Goal: Book appointment/travel/reservation

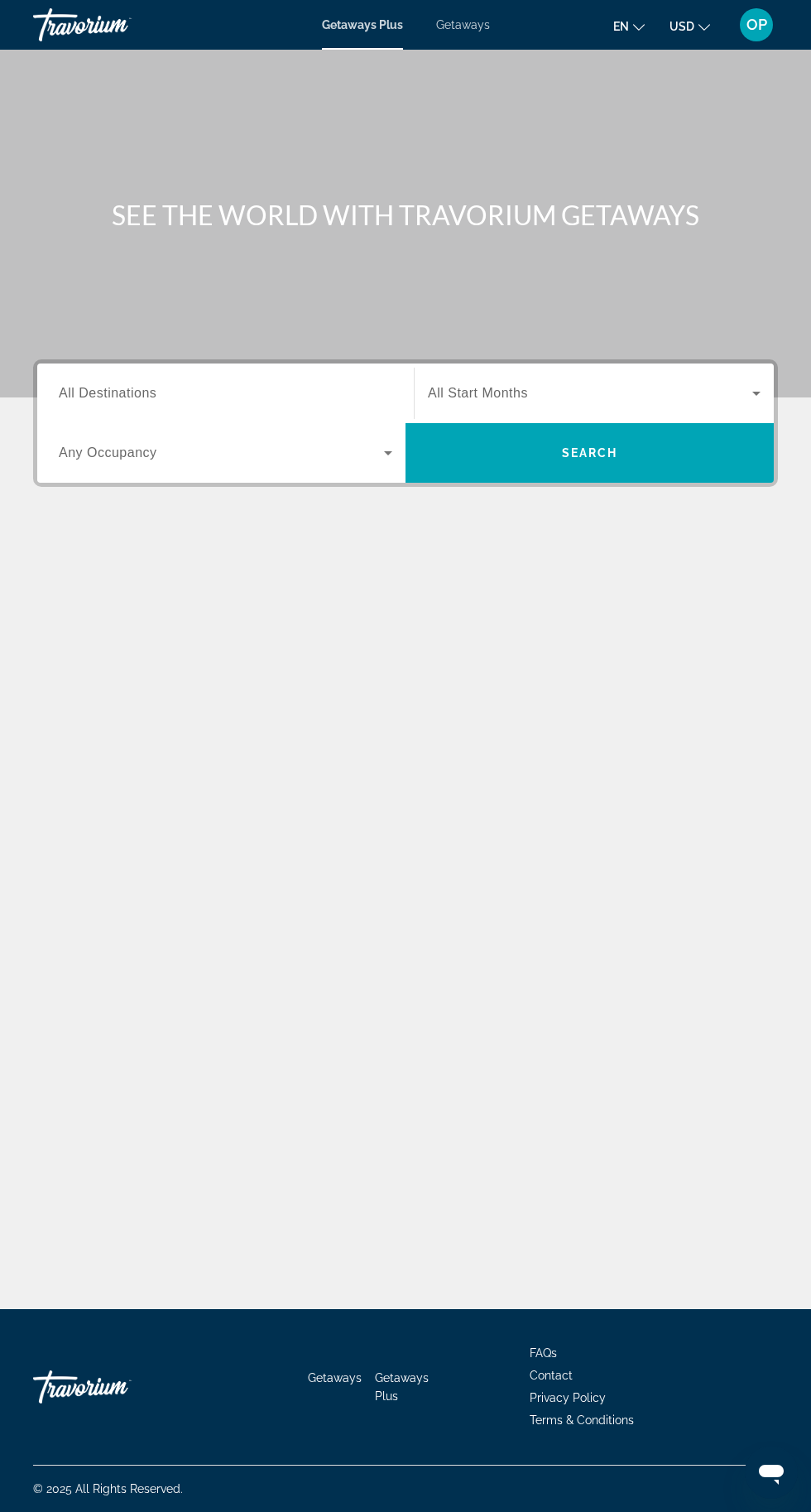
click at [335, 384] on input "Destination All Destinations" at bounding box center [225, 394] width 333 height 19
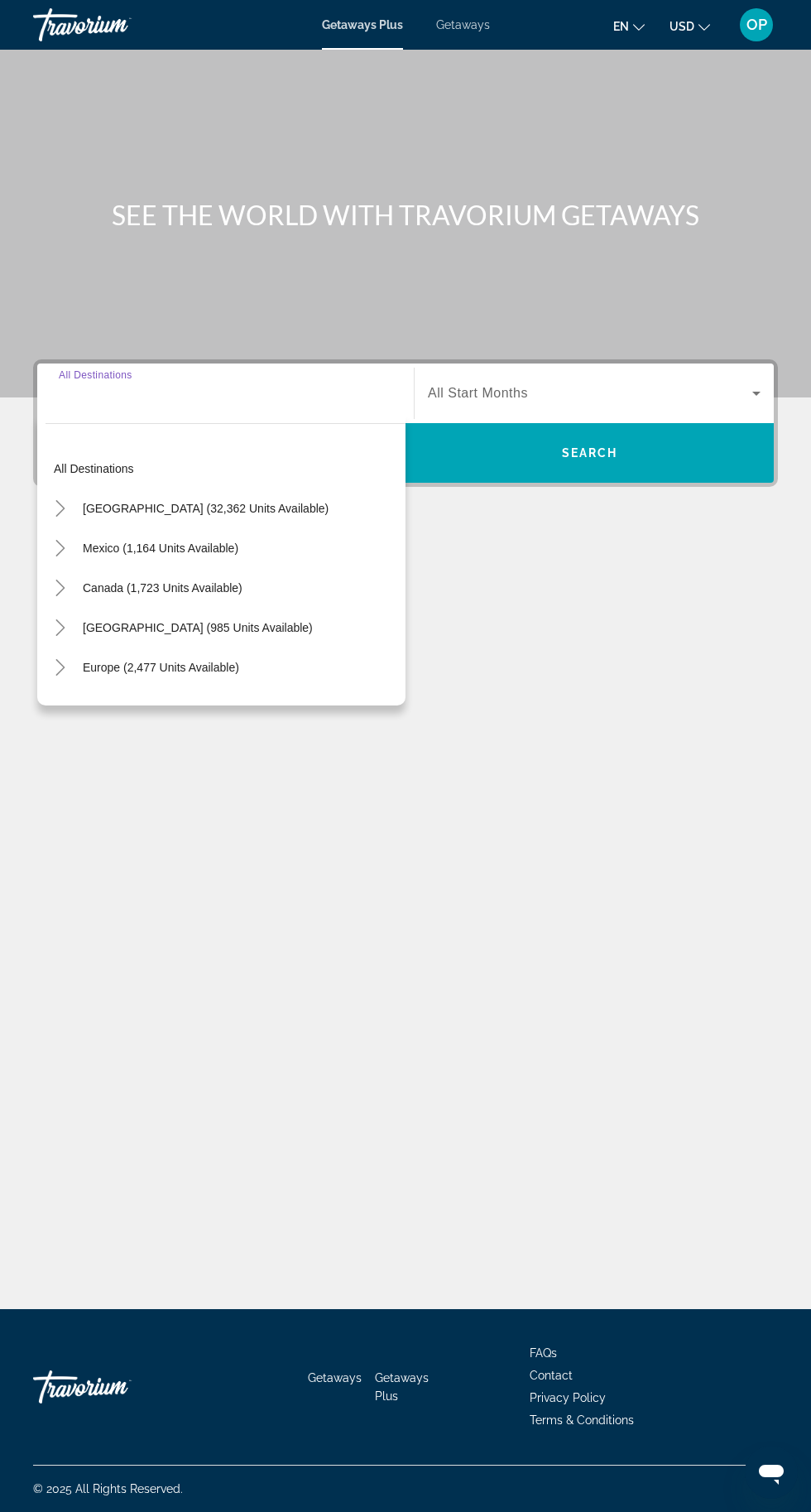
scroll to position [126, 0]
click at [210, 661] on span "Europe (2,477 units available)" at bounding box center [161, 668] width 157 height 14
type input "**********"
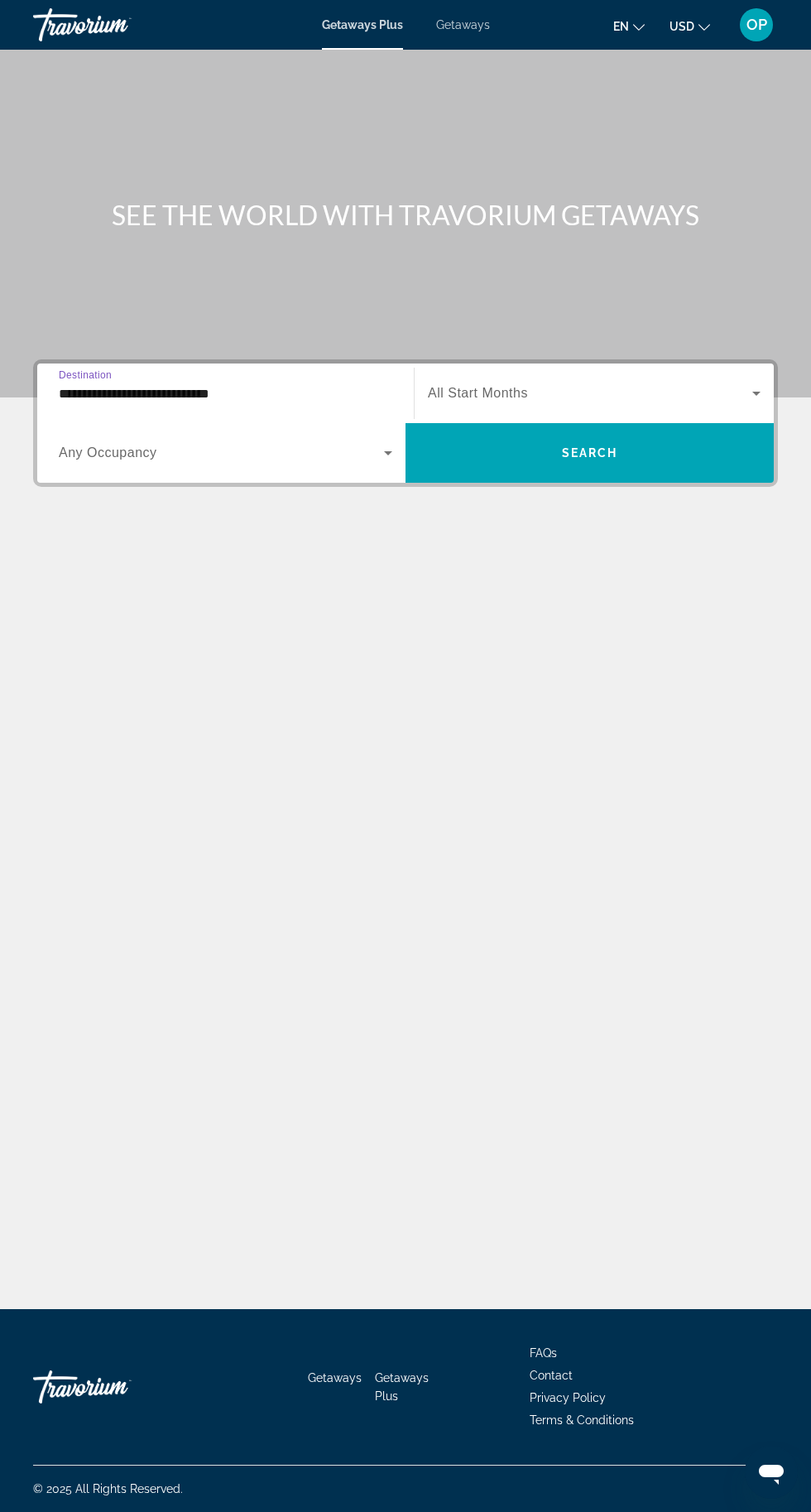
click at [388, 451] on icon "Search widget" at bounding box center [388, 453] width 8 height 4
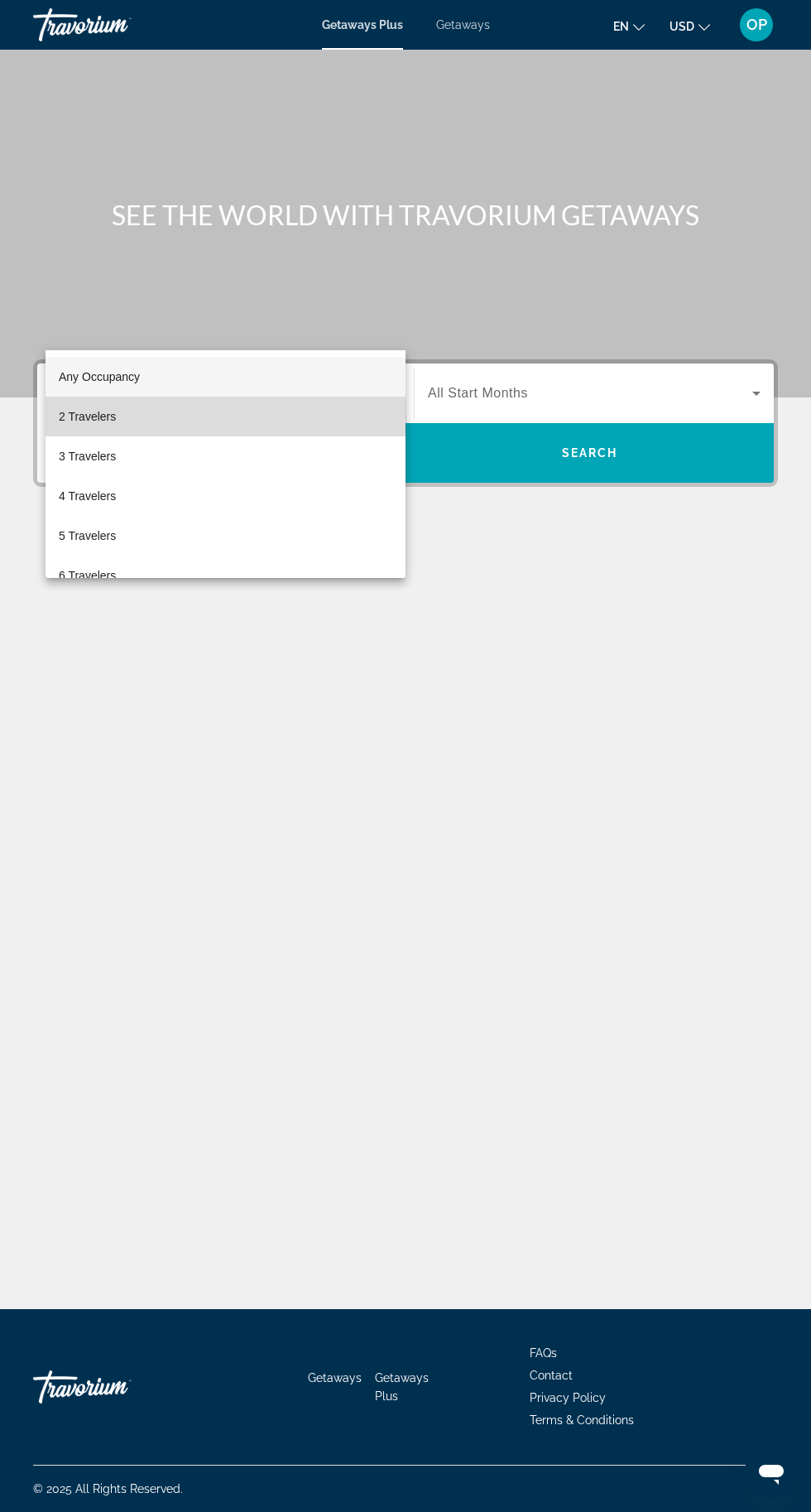
click at [108, 415] on span "2 Travelers" at bounding box center [87, 416] width 58 height 19
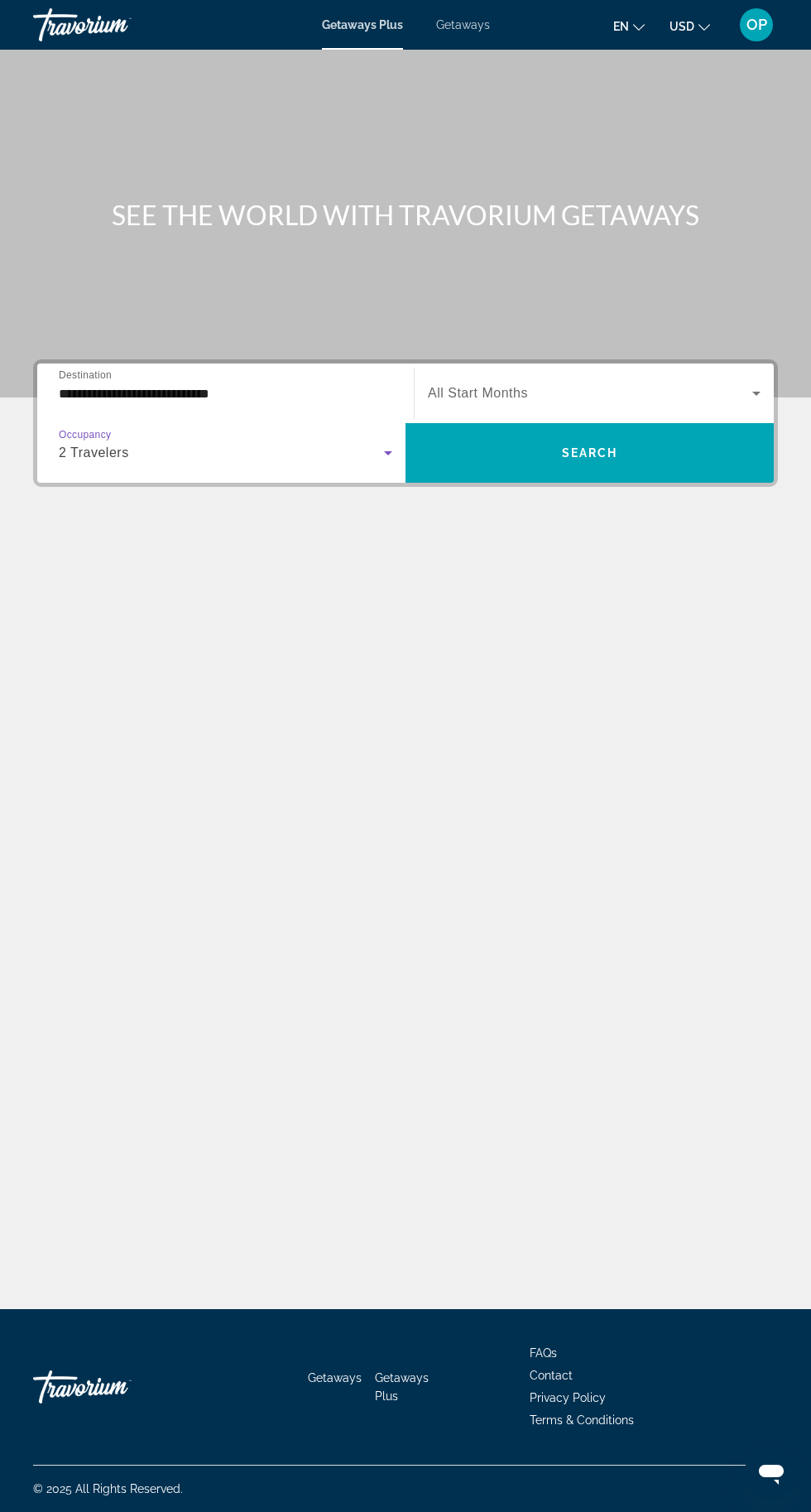
click at [762, 383] on icon "Search widget" at bounding box center [756, 393] width 19 height 19
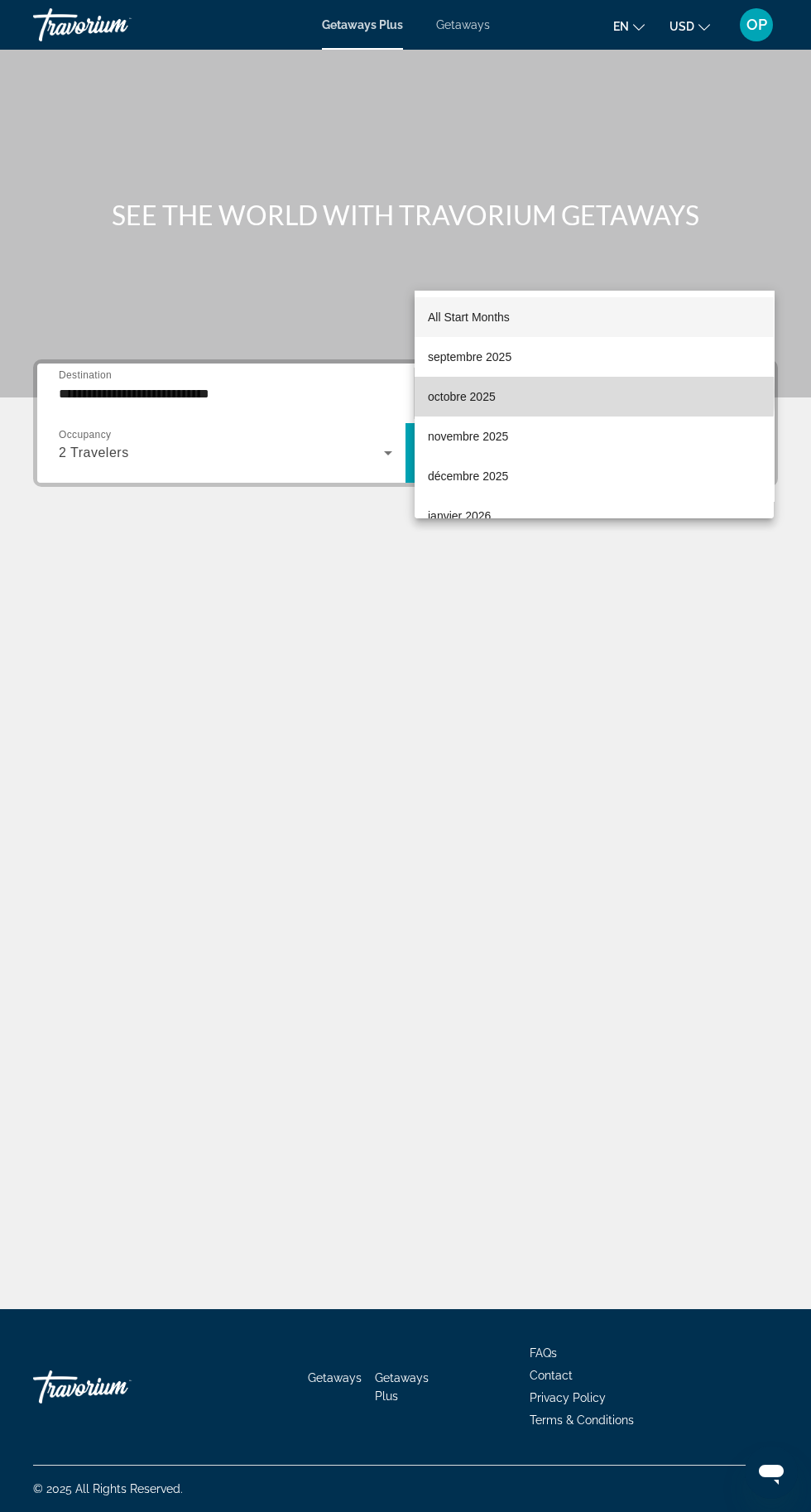
click at [482, 392] on span "octobre 2025" at bounding box center [462, 397] width 68 height 19
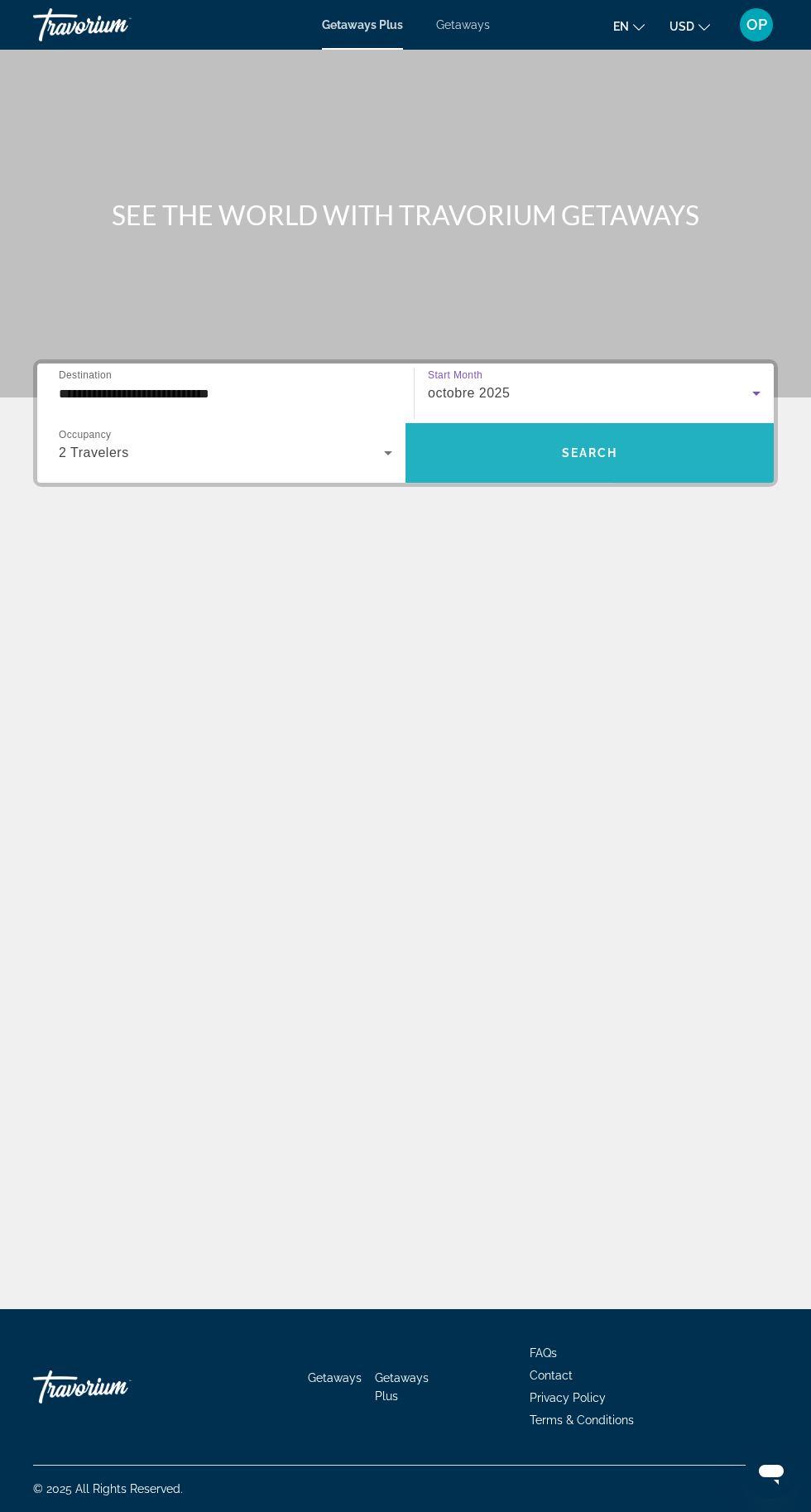
click at [646, 433] on span "Search widget" at bounding box center [590, 452] width 368 height 40
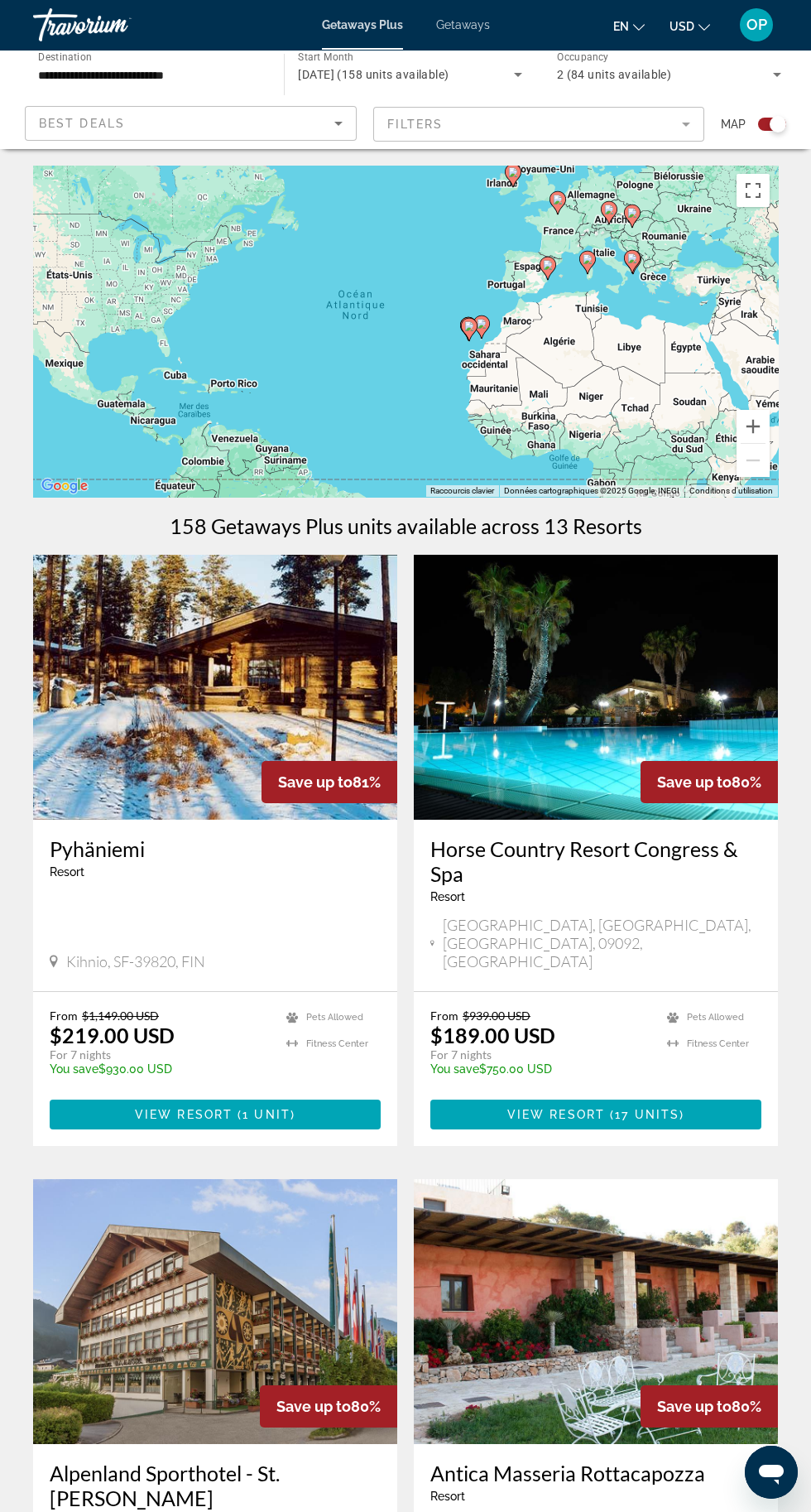
click at [691, 140] on mat-form-field "Filters" at bounding box center [539, 125] width 332 height 35
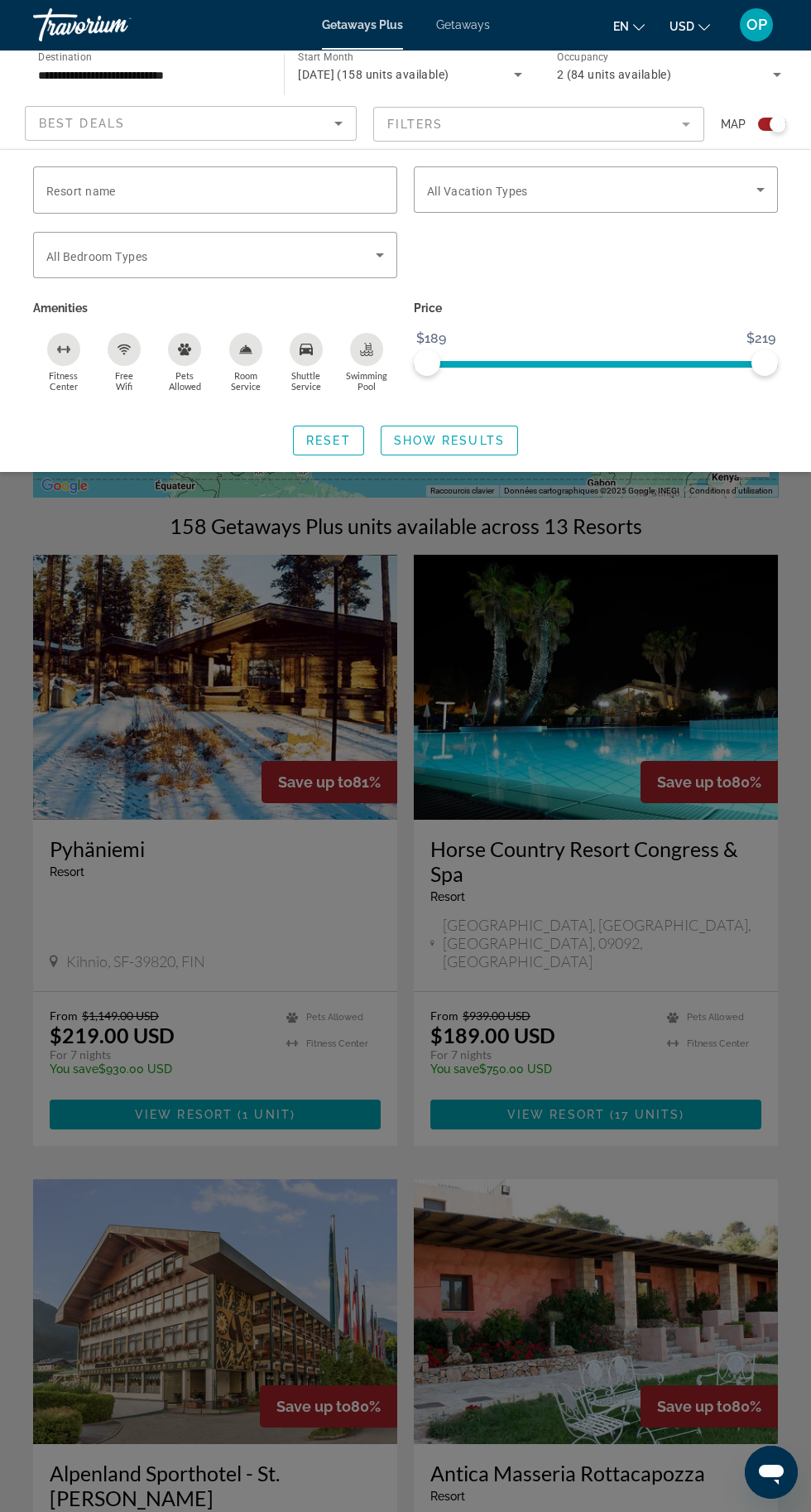
click at [338, 124] on icon "Sort by" at bounding box center [338, 124] width 8 height 4
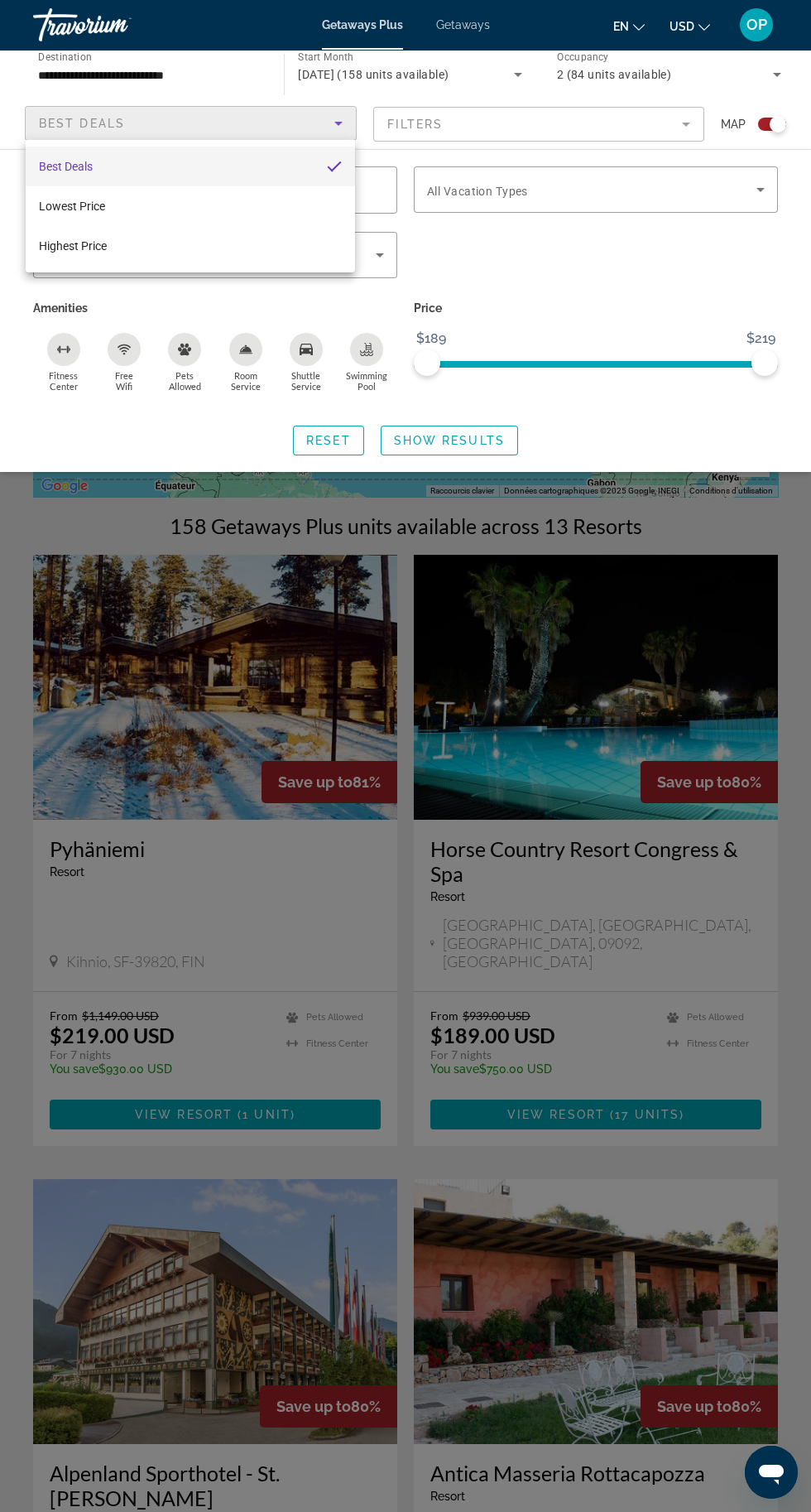
click at [688, 441] on div at bounding box center [406, 756] width 811 height 1512
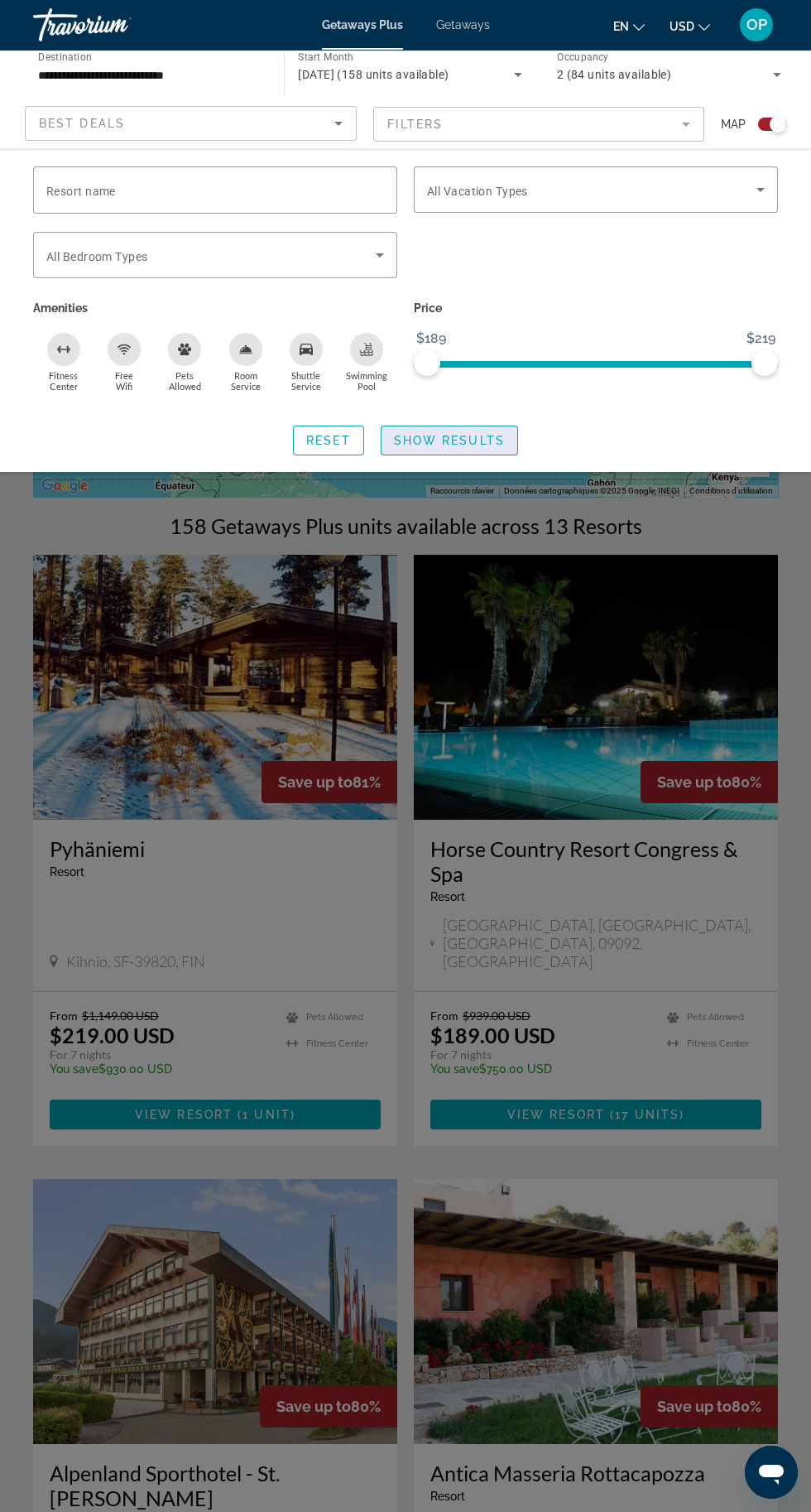
click at [476, 443] on span "Show Results" at bounding box center [449, 441] width 111 height 14
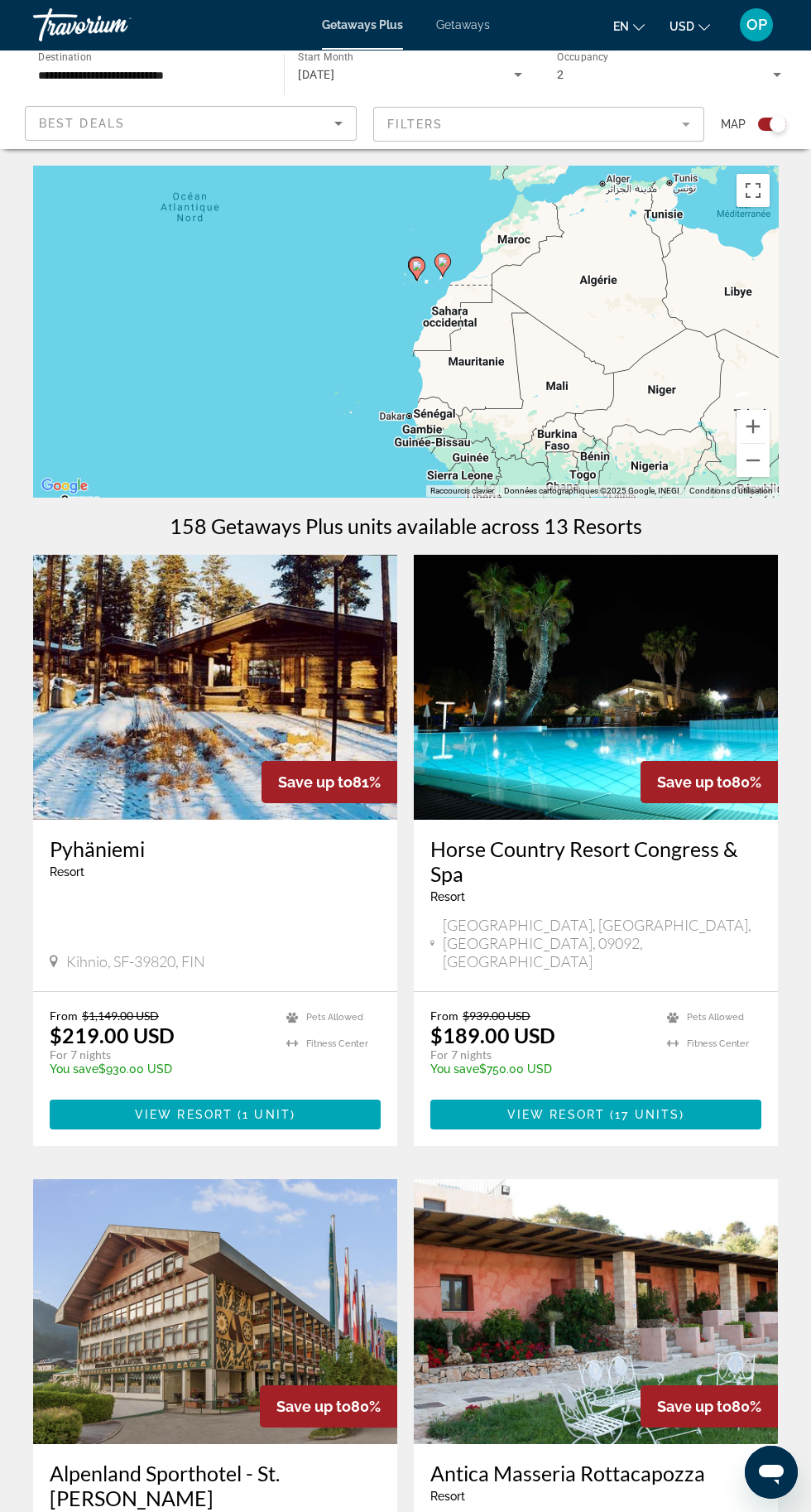
click at [764, 209] on div "Pour activer le glissement avec le clavier, appuyez sur Alt+Entrée. Une fois ce…" at bounding box center [406, 331] width 745 height 331
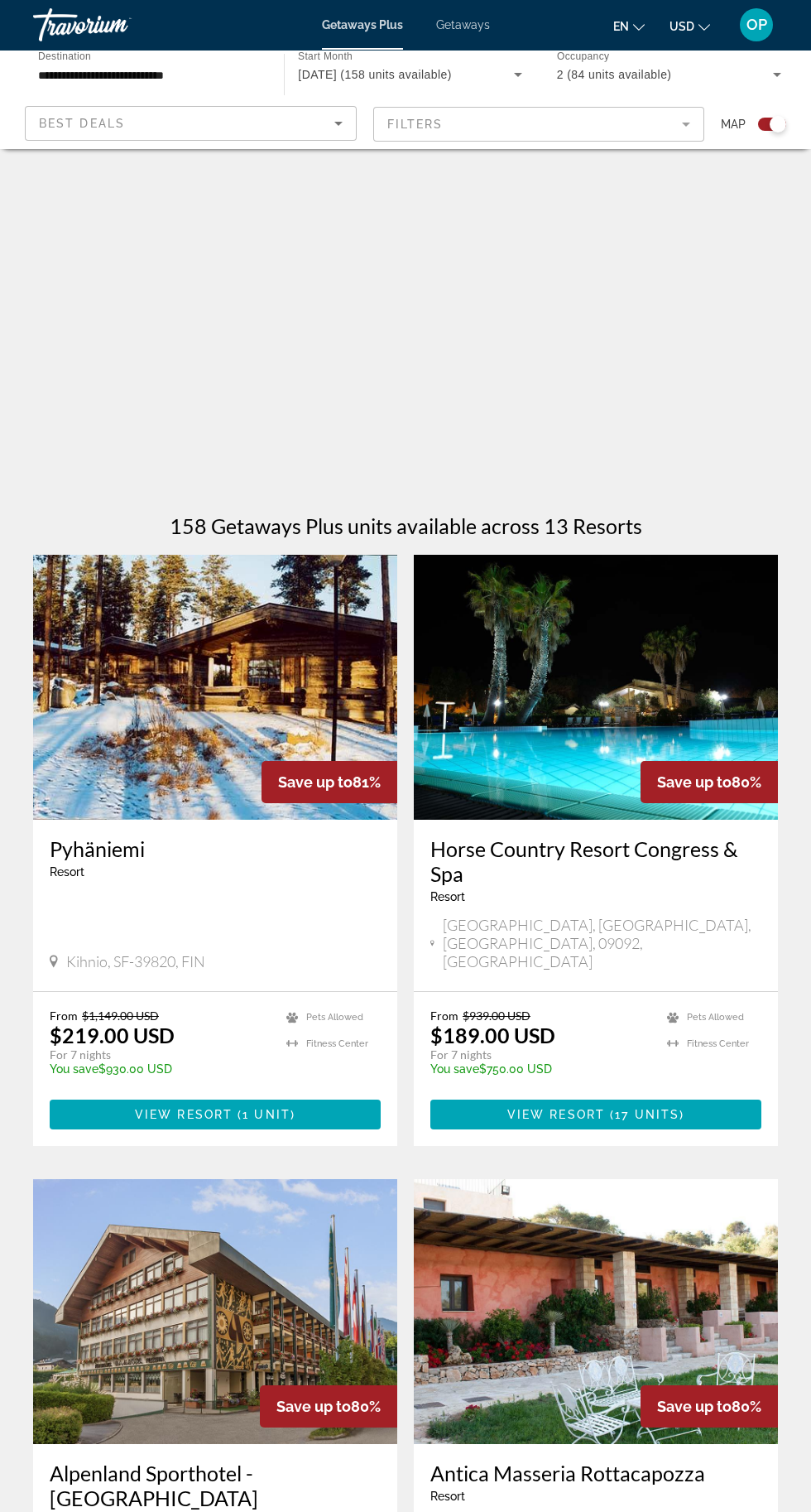
click at [528, 366] on div "Main content" at bounding box center [406, 331] width 745 height 331
click at [690, 136] on mat-form-field "Filters" at bounding box center [539, 125] width 332 height 35
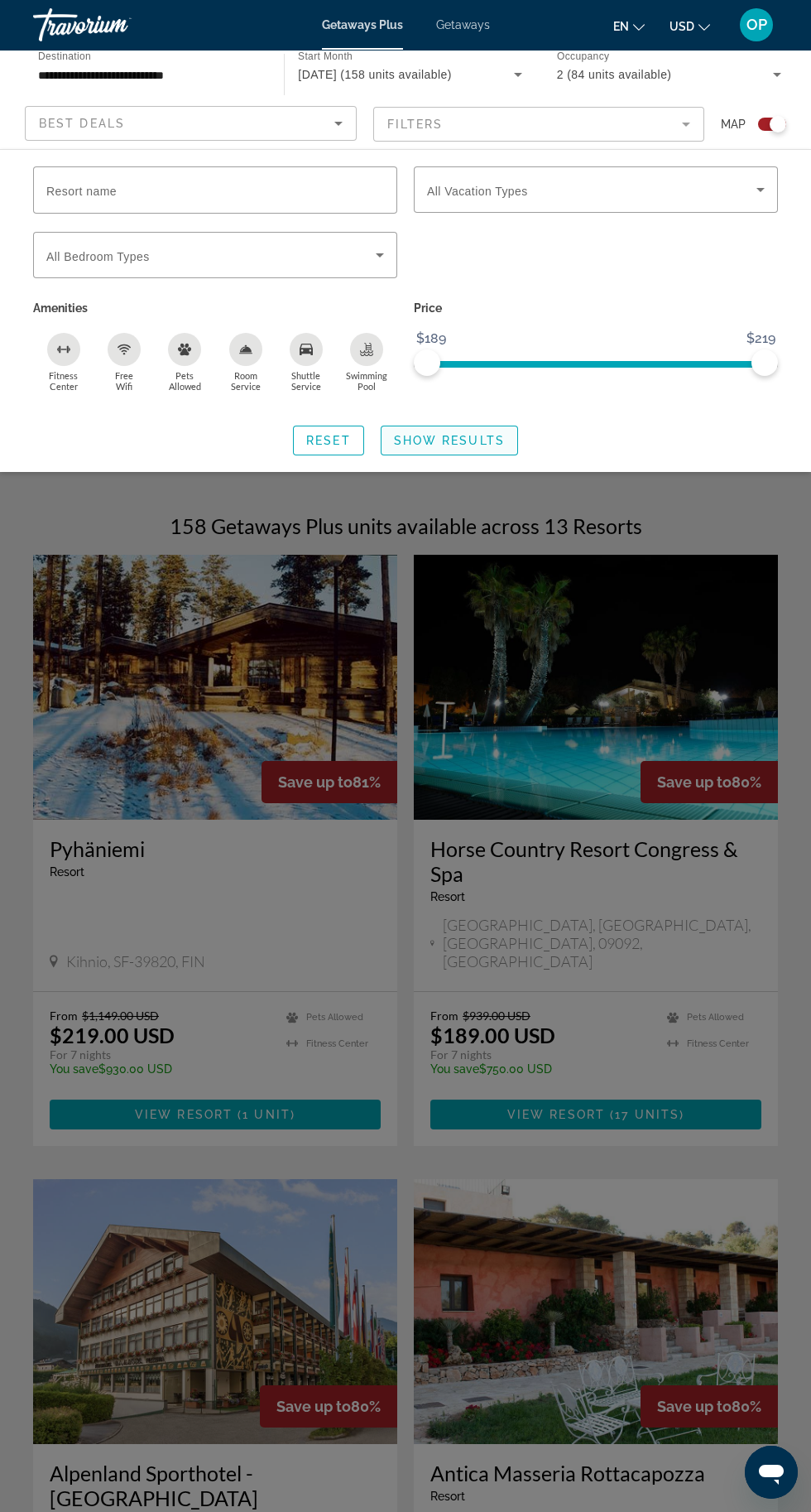
click at [448, 448] on span "Search widget" at bounding box center [449, 440] width 135 height 40
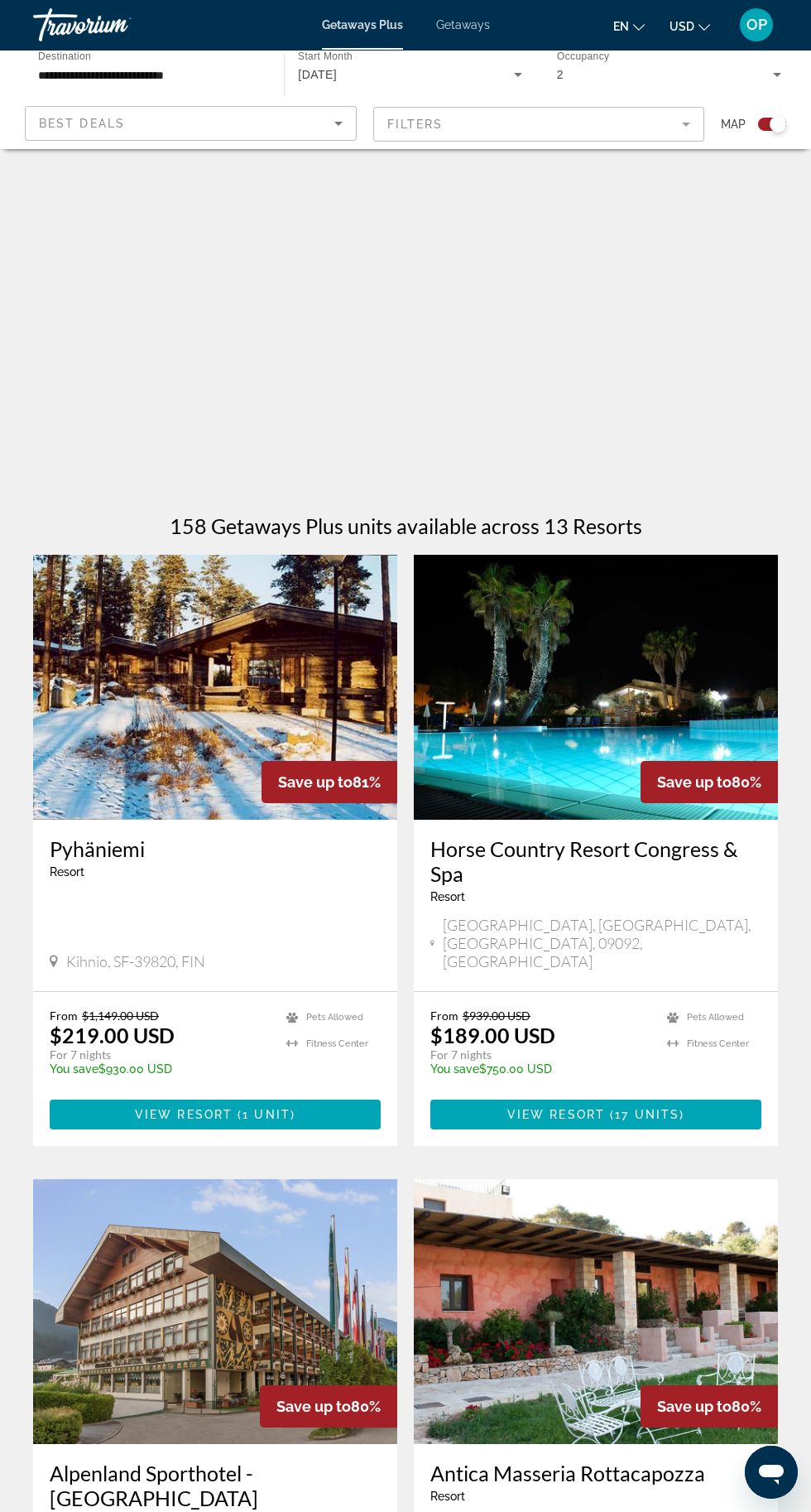
click at [762, 124] on div "Search widget" at bounding box center [772, 125] width 28 height 14
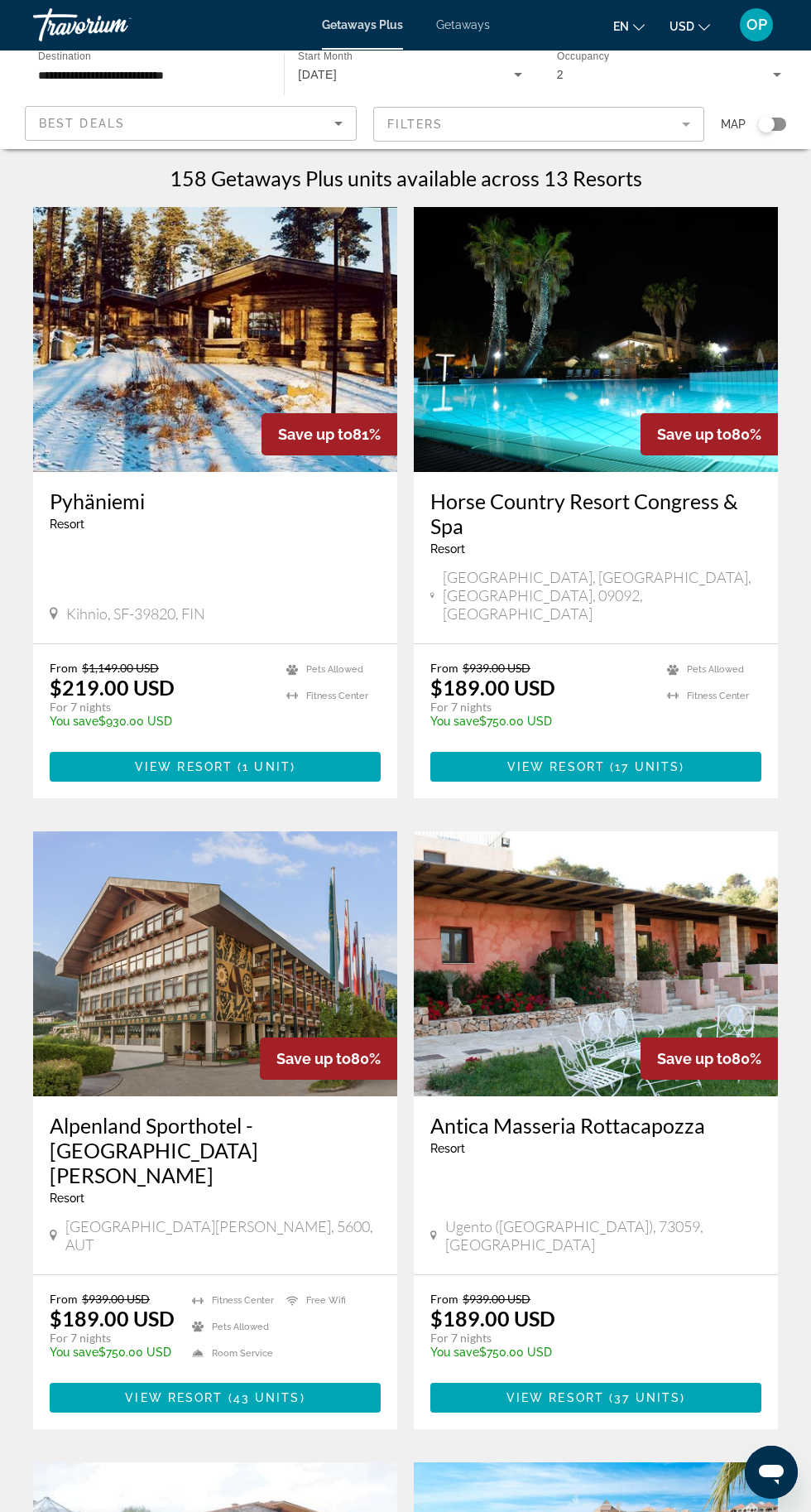
click at [767, 124] on div "Search widget" at bounding box center [766, 124] width 17 height 17
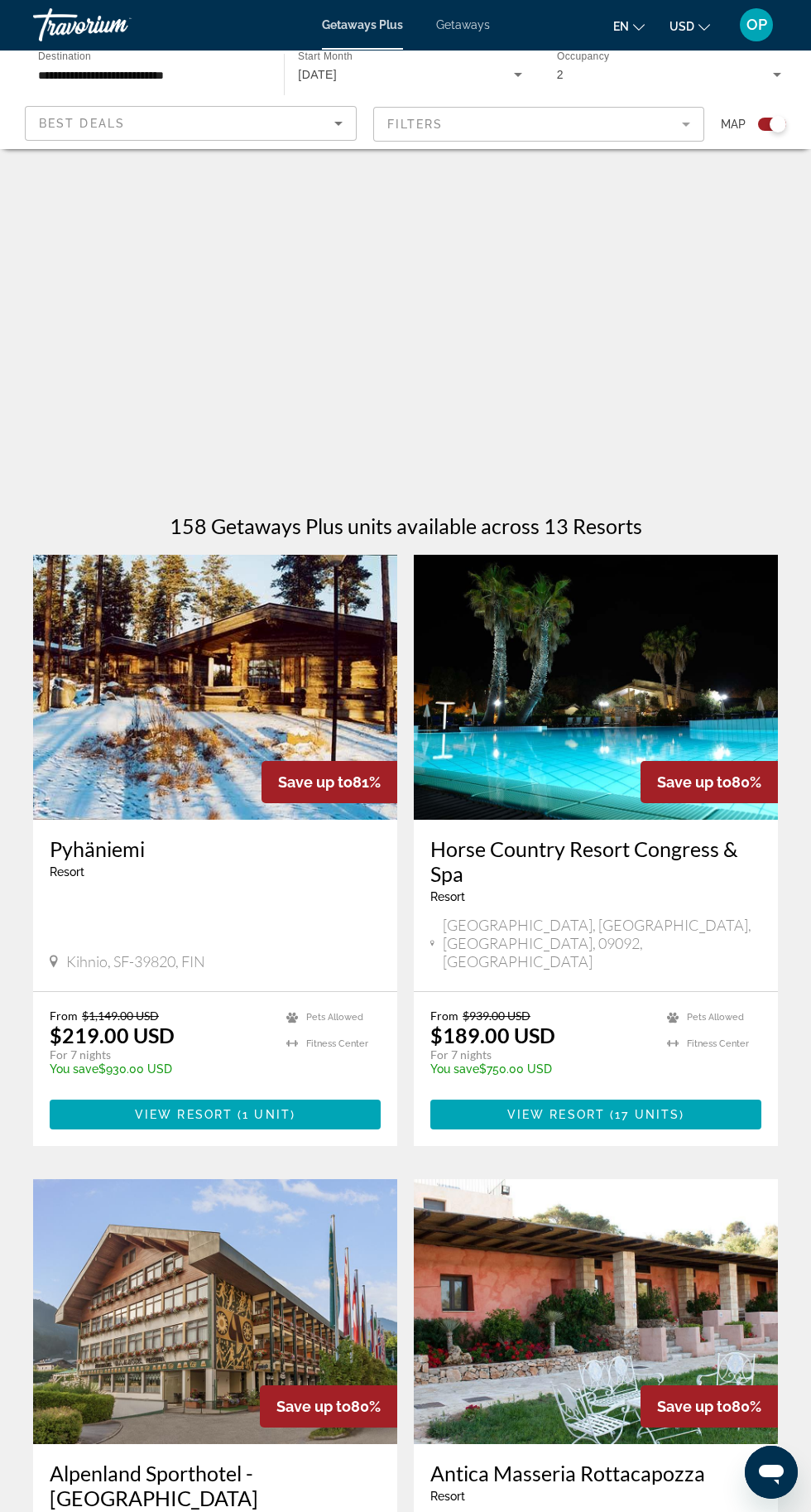
click at [450, 337] on div "Main content" at bounding box center [406, 331] width 745 height 331
click at [320, 124] on div "Best Deals" at bounding box center [186, 123] width 295 height 19
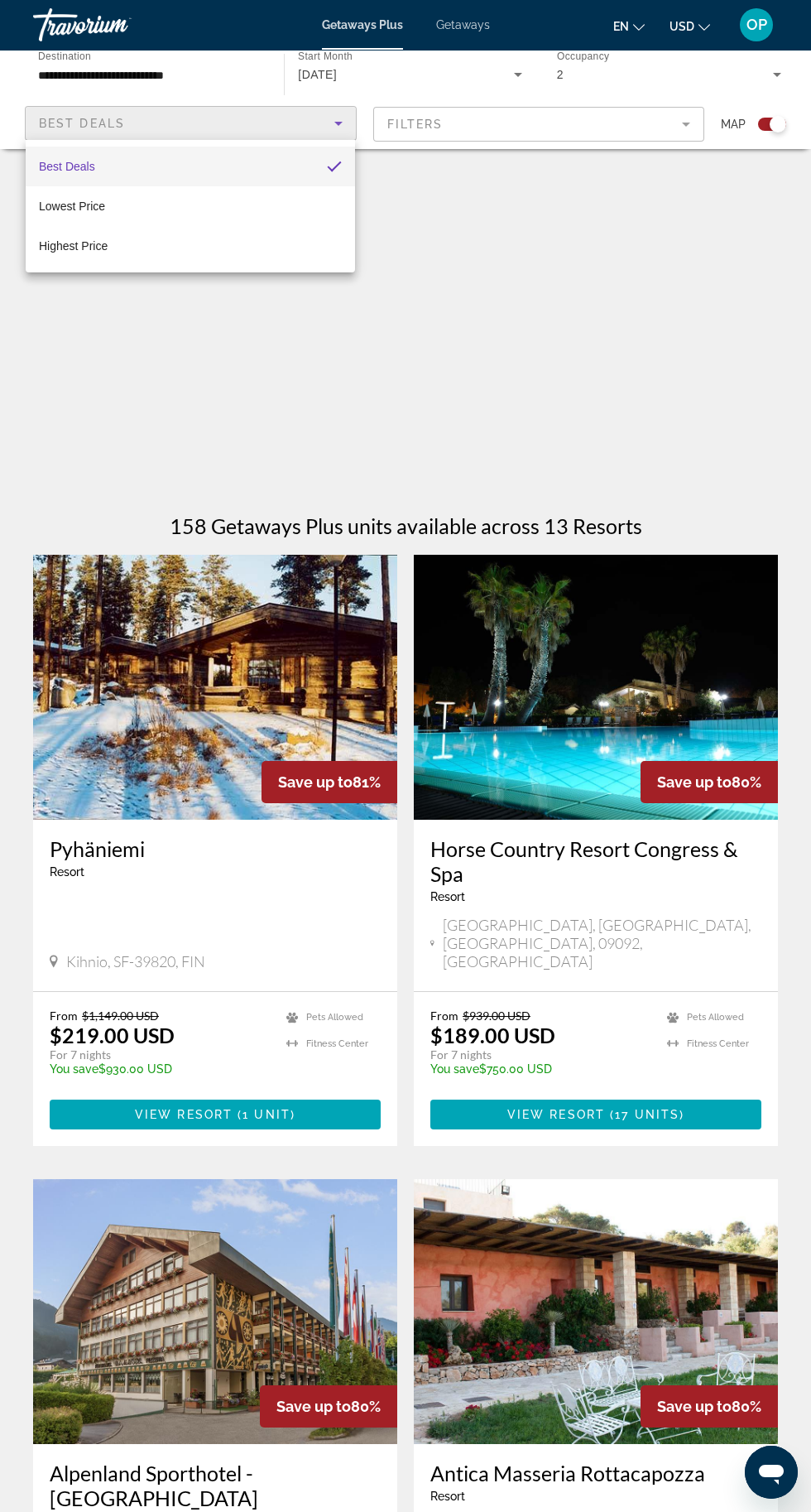
click at [560, 387] on div at bounding box center [406, 756] width 811 height 1512
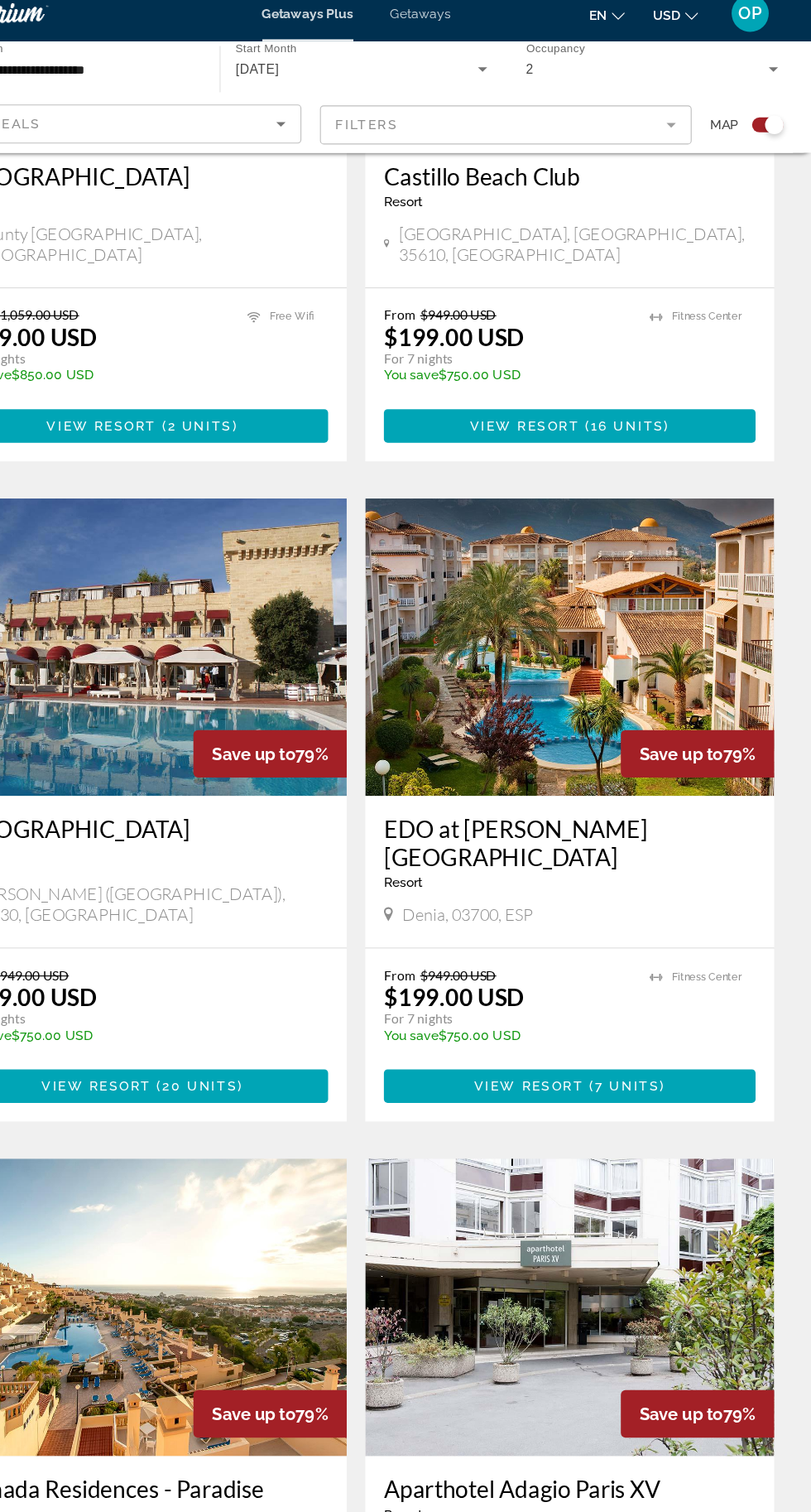
scroll to position [2515, 0]
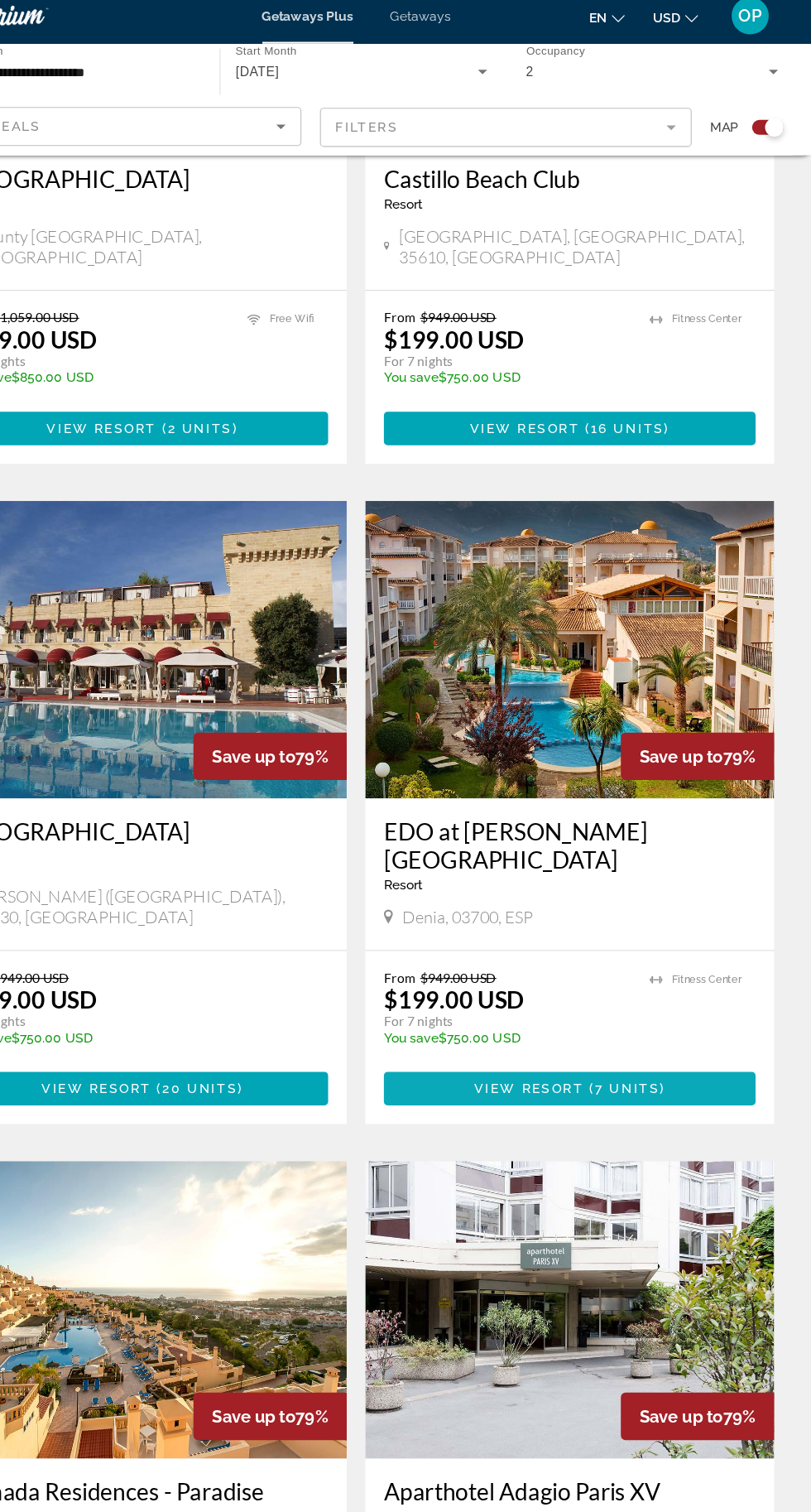
click at [707, 960] on span "Main content" at bounding box center [597, 980] width 331 height 40
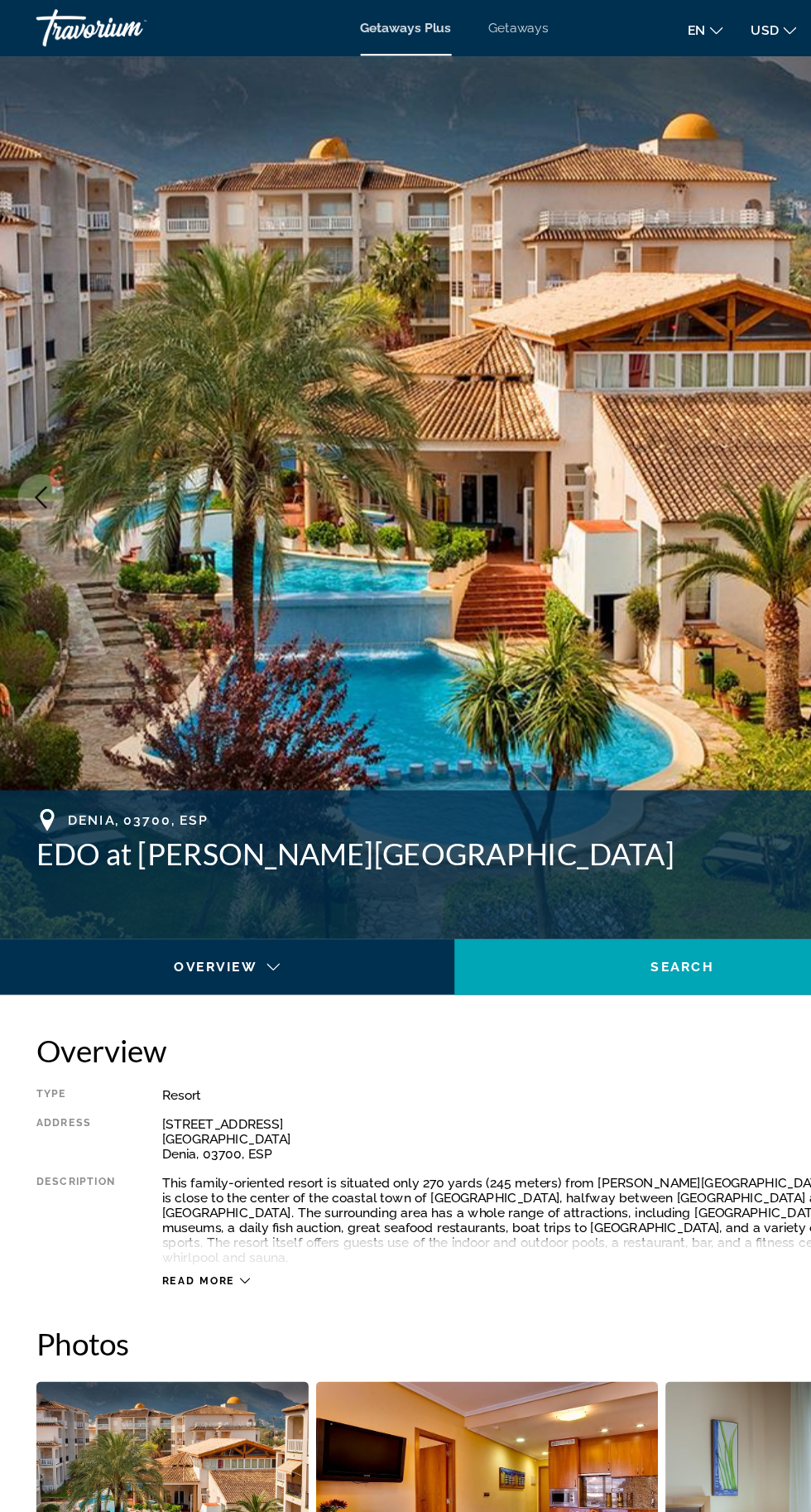
click at [64, 730] on span "Denia, 03700, ESP" at bounding box center [124, 730] width 126 height 14
click at [74, 717] on div "Denia, 03700, ESP EDO at Ona Ogisaka Garden Address Calle Aquari, 3 Alicante De…" at bounding box center [406, 770] width 811 height 133
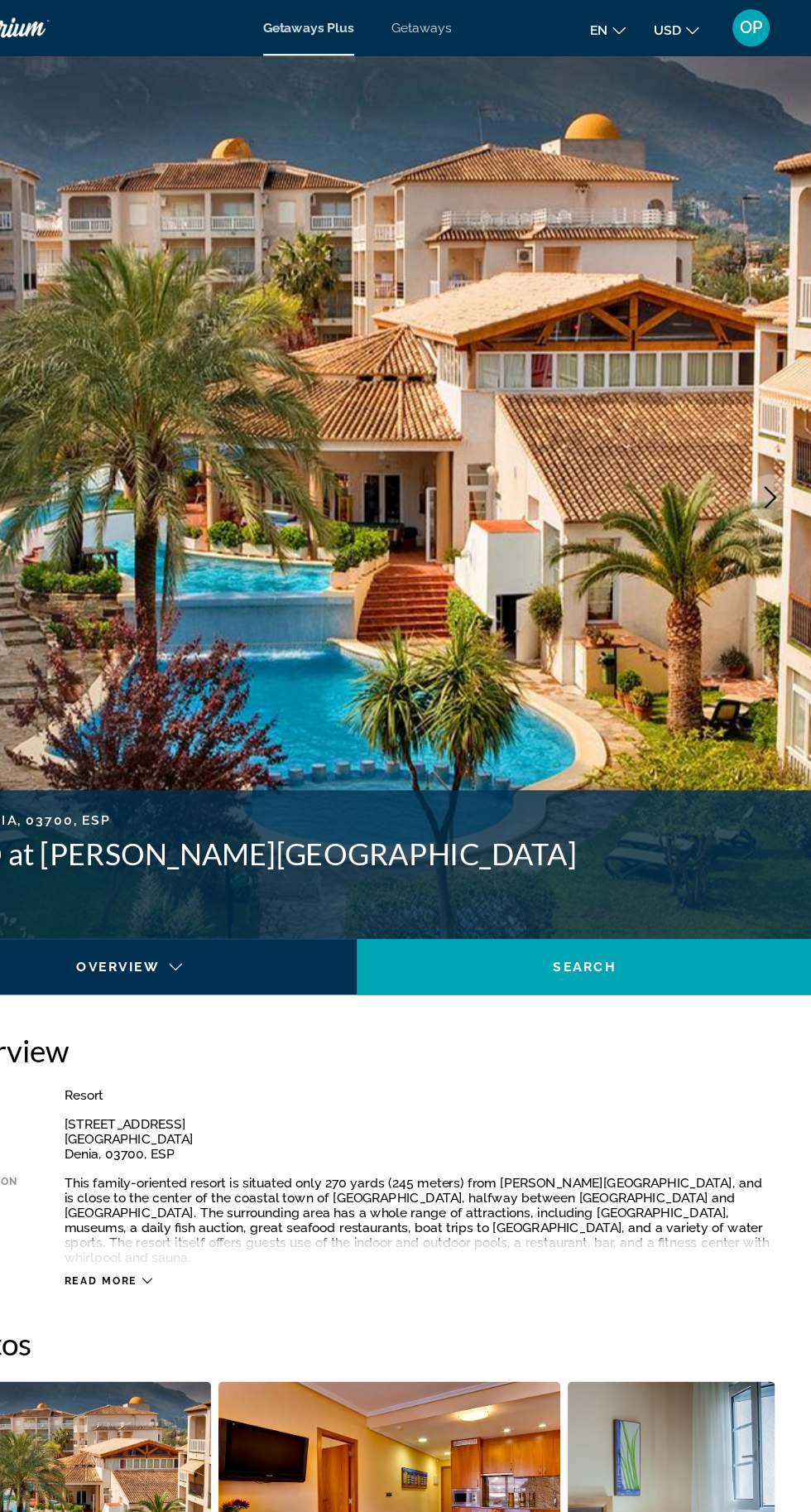
click at [472, 24] on span "Getaways" at bounding box center [463, 25] width 54 height 14
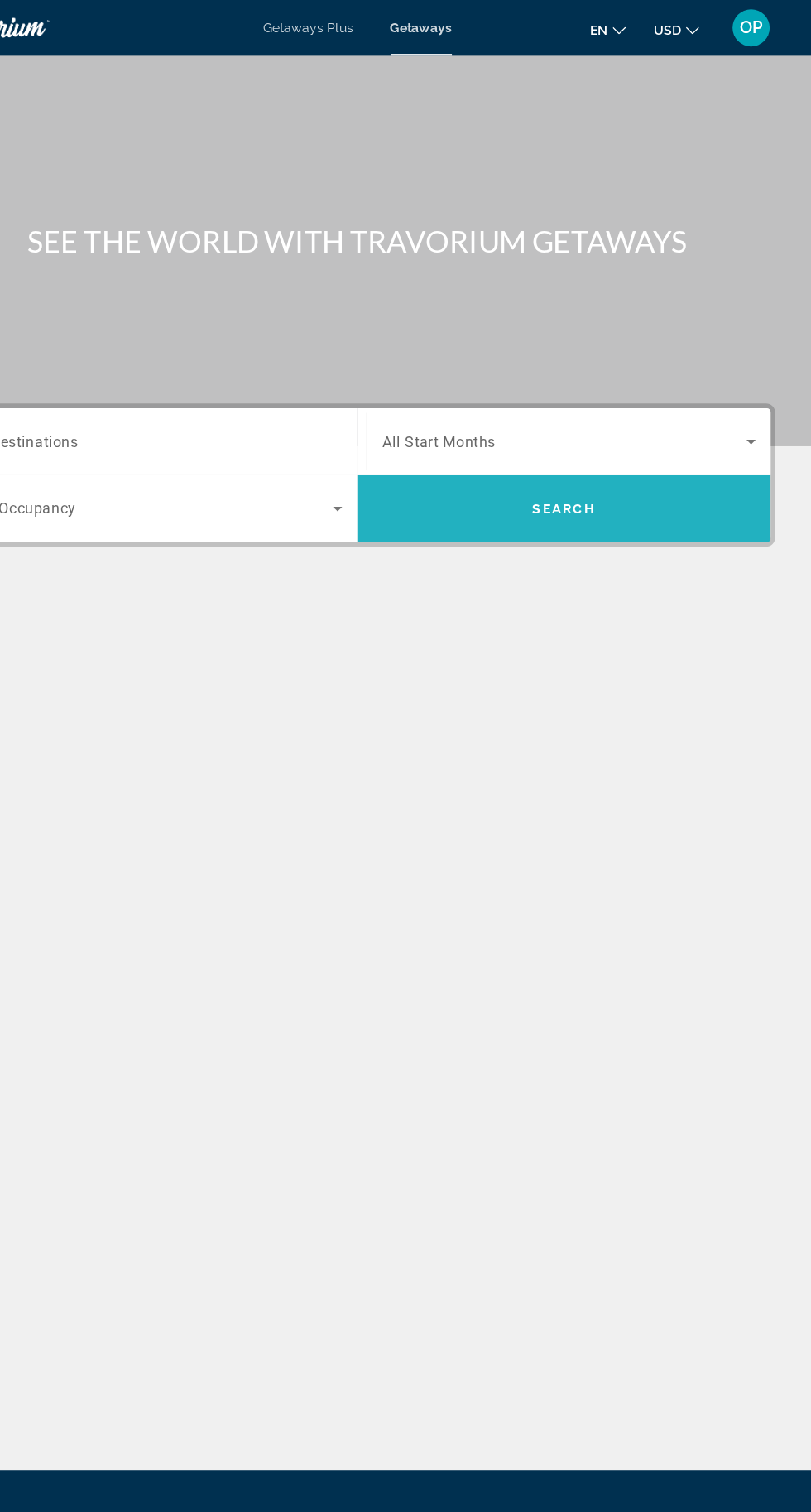
click at [613, 431] on span "Search widget" at bounding box center [590, 452] width 368 height 59
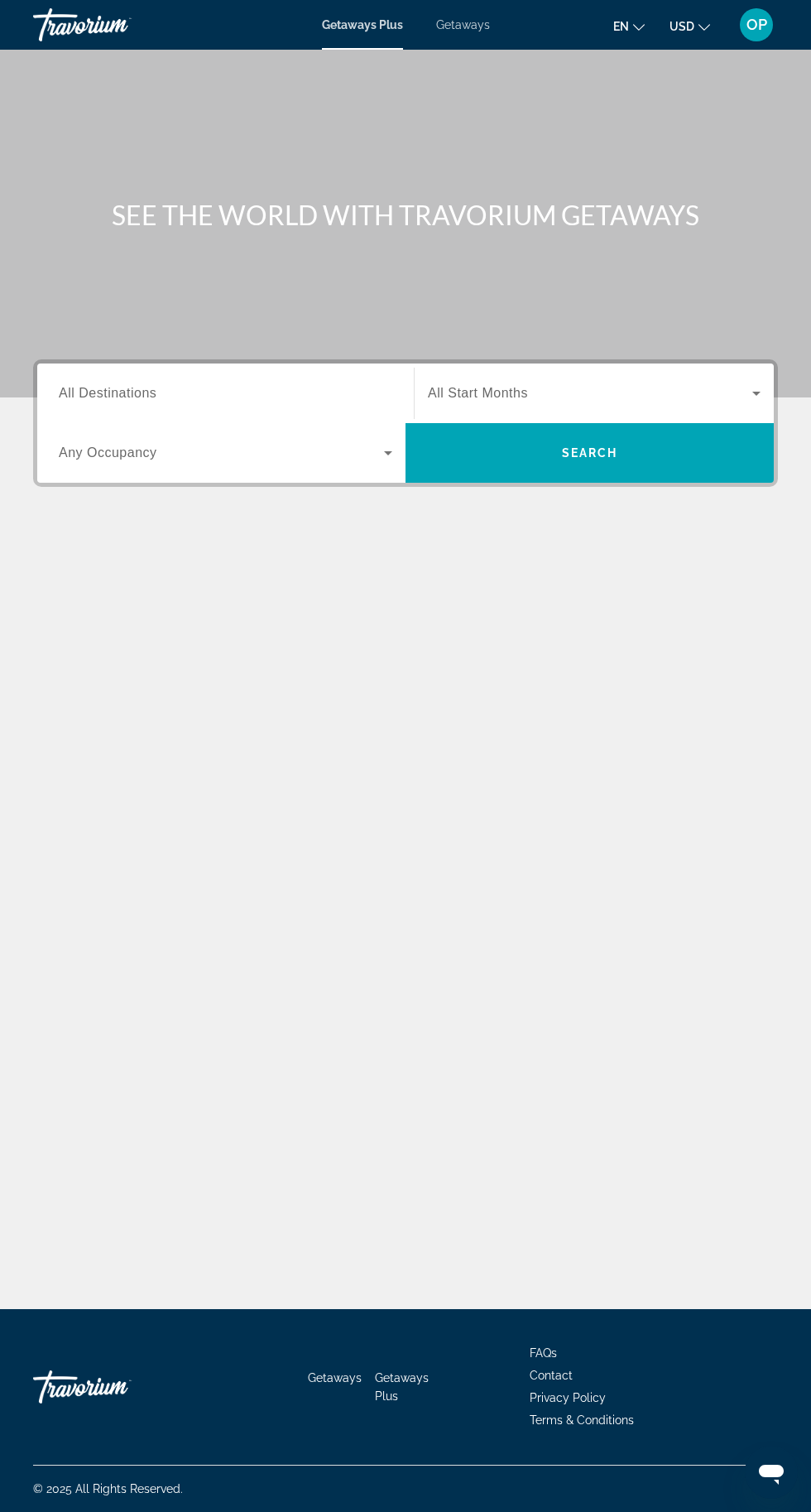
click at [466, 38] on div "Getaways Plus Getaways en English Español Français Italiano Português русский U…" at bounding box center [406, 24] width 811 height 43
click at [469, 31] on div "Getaways Plus Getaways en English Español Français Italiano Português русский U…" at bounding box center [406, 24] width 811 height 43
click at [481, 39] on div "Getaways Plus Getaways en English Español Français Italiano Português русский U…" at bounding box center [406, 24] width 811 height 43
click at [473, 19] on span "Getaways" at bounding box center [463, 25] width 54 height 14
click at [288, 390] on input "Destination All Destinations" at bounding box center [225, 394] width 333 height 19
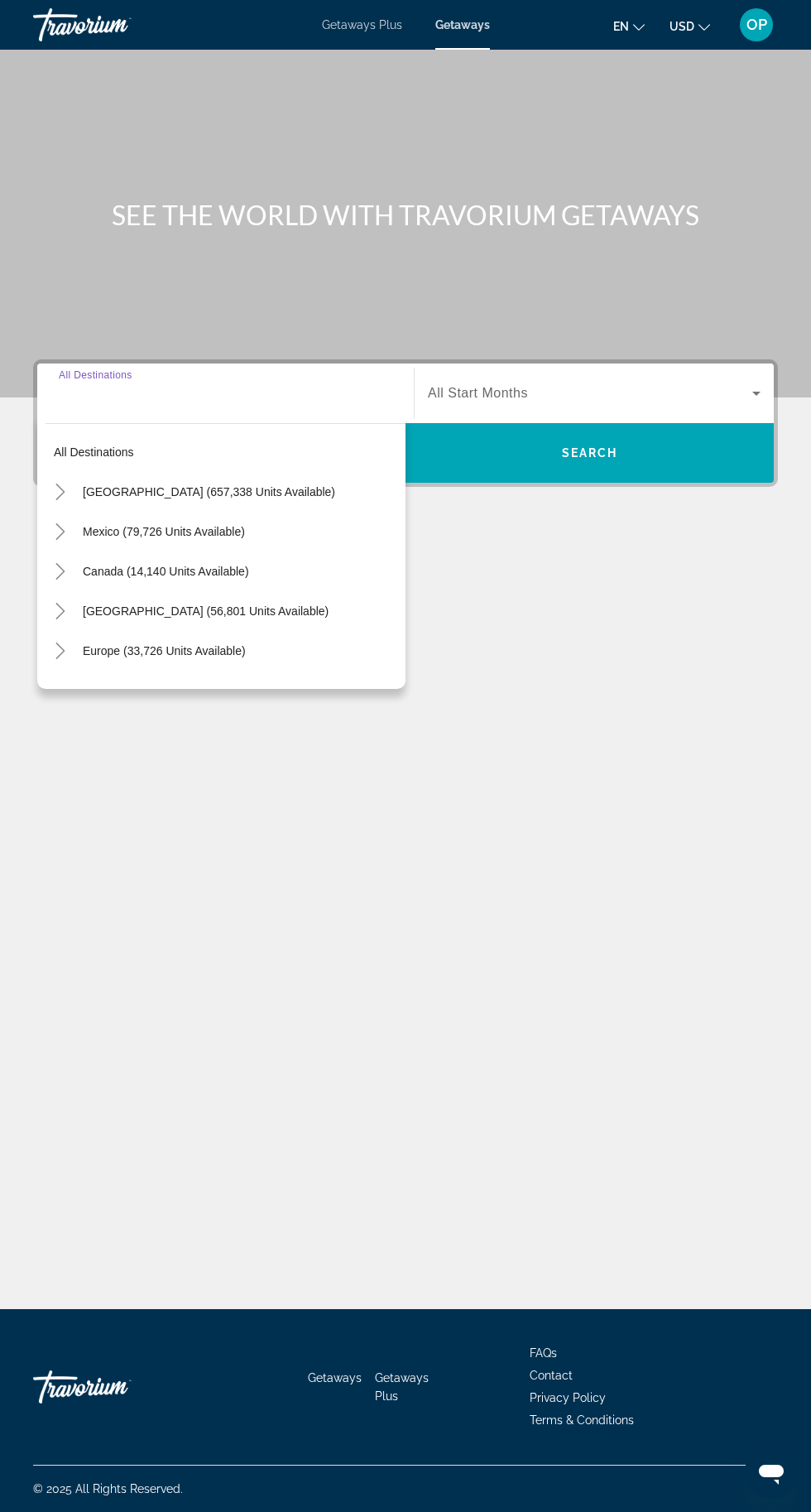
scroll to position [126, 0]
click at [234, 644] on span "Europe (33,726 units available)" at bounding box center [164, 651] width 163 height 14
type input "**********"
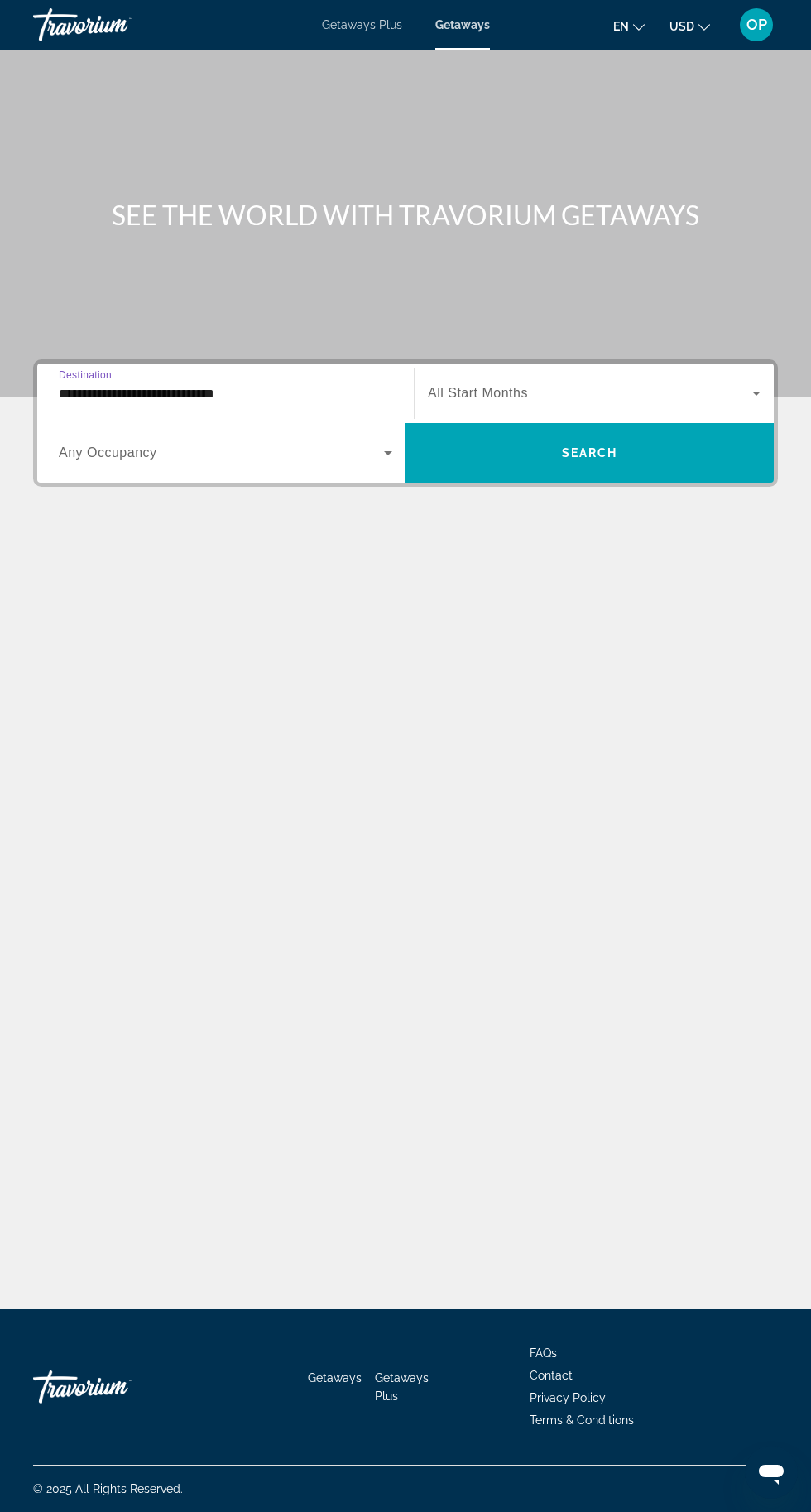
click at [751, 383] on icon "Search widget" at bounding box center [756, 393] width 19 height 19
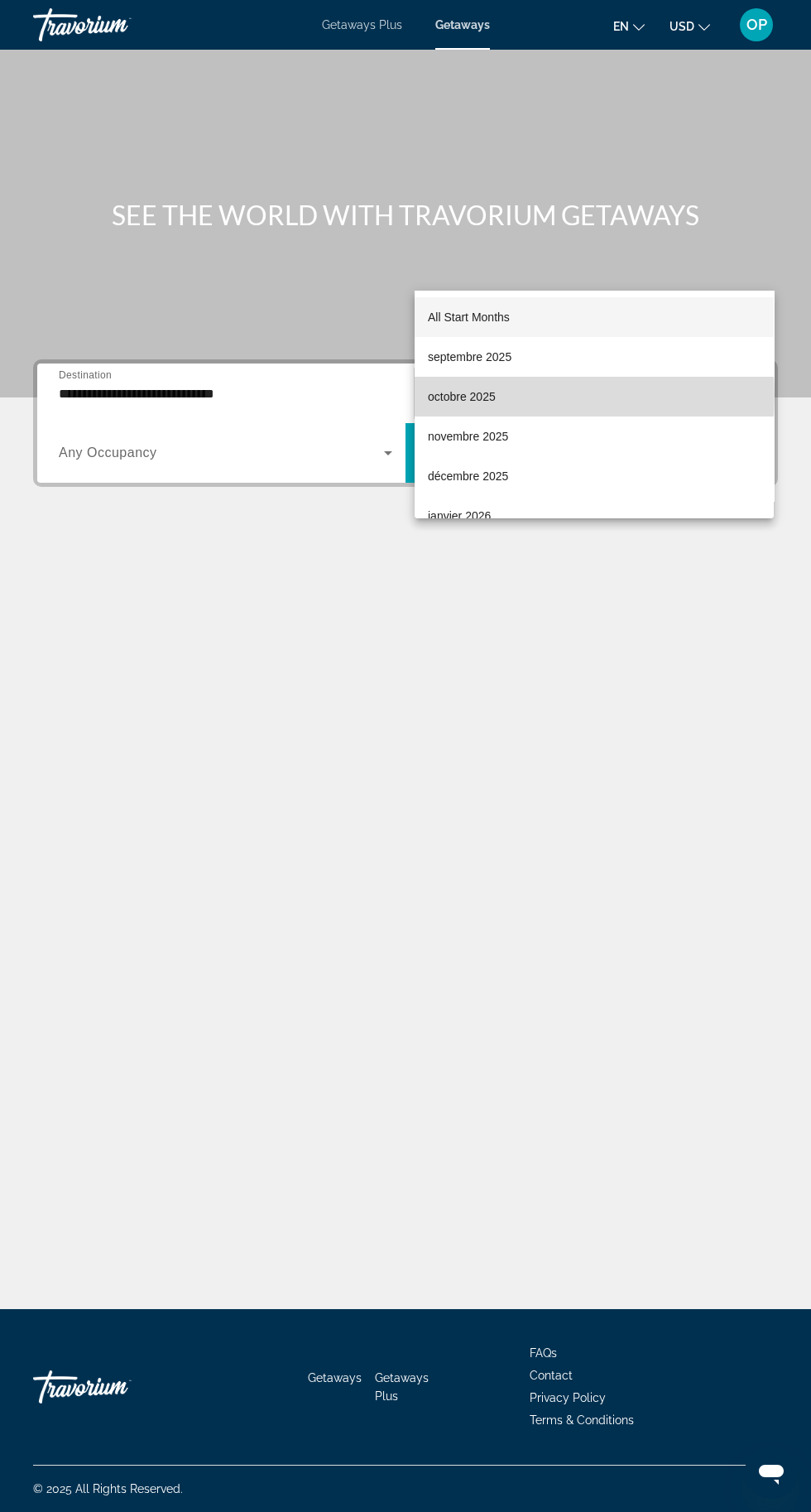
click at [476, 396] on span "octobre 2025" at bounding box center [462, 397] width 68 height 19
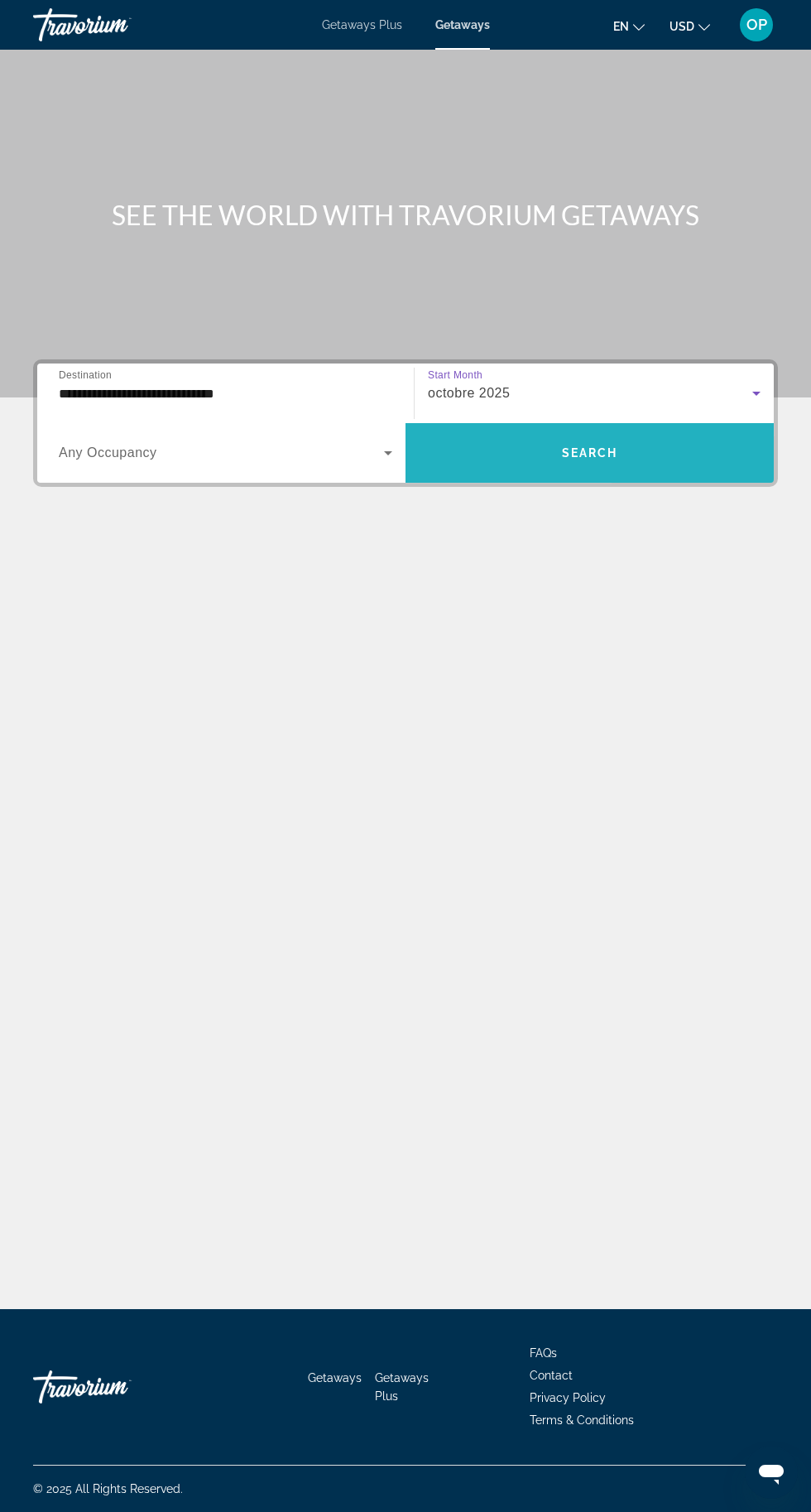
click at [613, 433] on span "Search widget" at bounding box center [590, 452] width 368 height 40
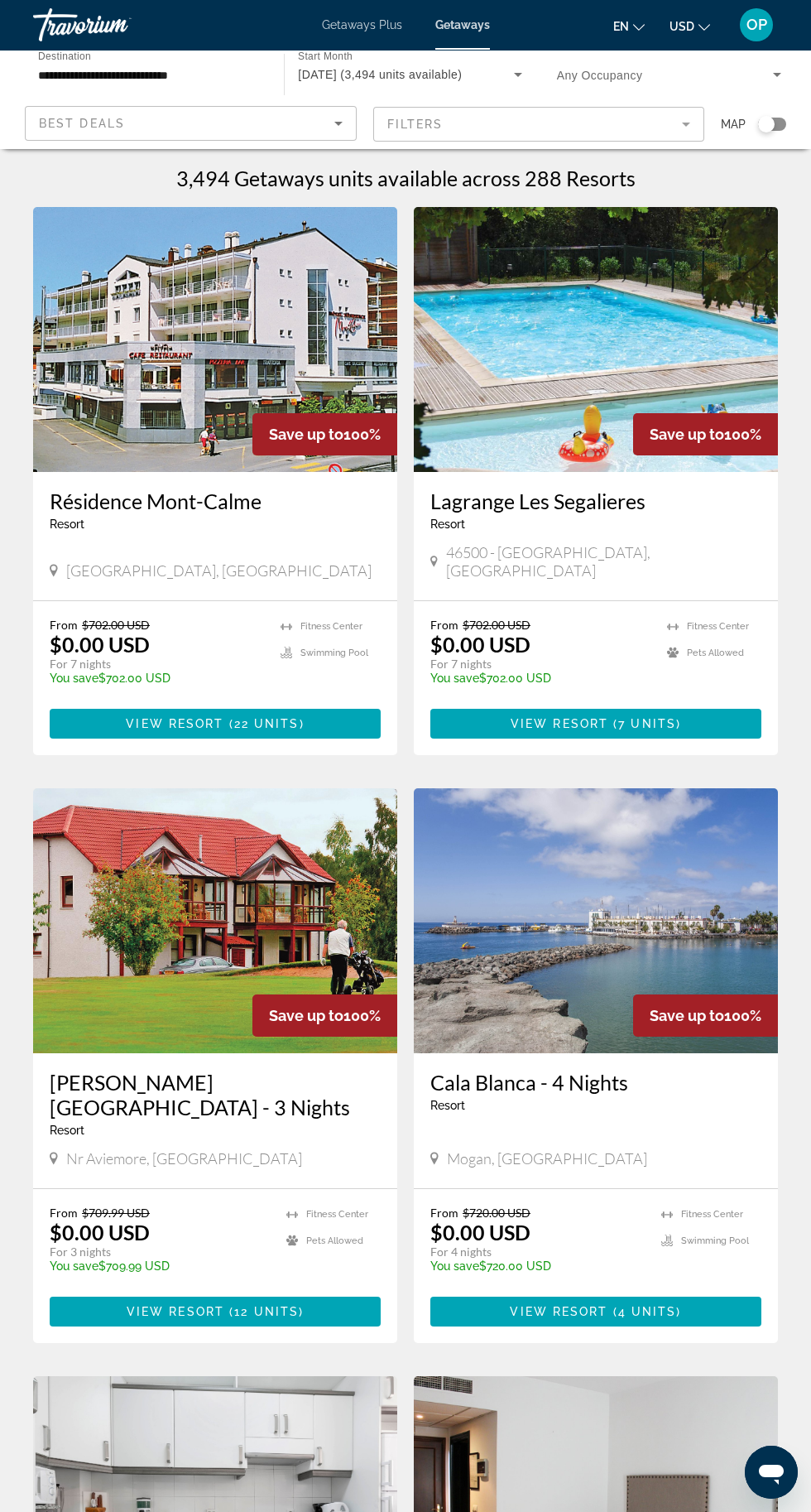
click at [783, 122] on div "Search widget" at bounding box center [772, 125] width 28 height 14
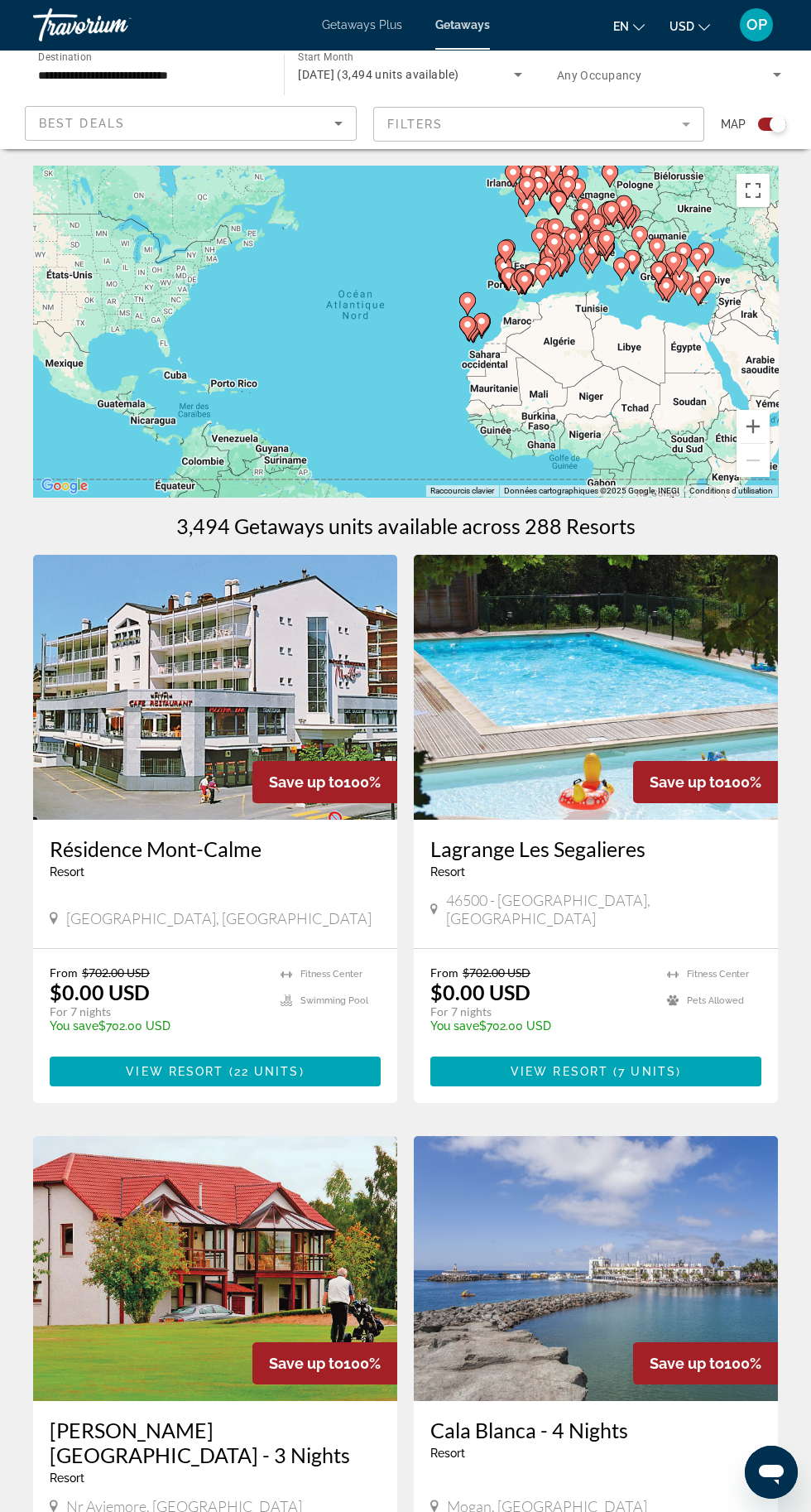
click at [550, 340] on div "Pour activer le glissement avec le clavier, appuyez sur Alt+Entrée. Une fois ce…" at bounding box center [406, 331] width 745 height 331
click at [767, 202] on button "Passer en plein écran" at bounding box center [753, 190] width 33 height 33
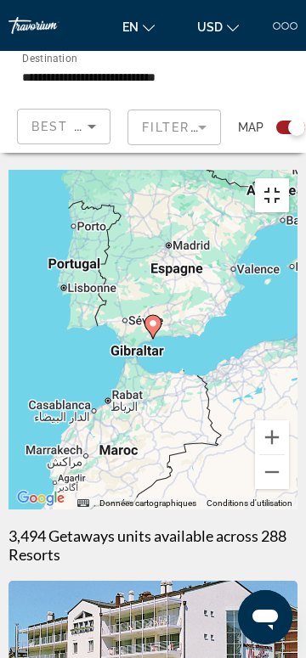
type input "**********"
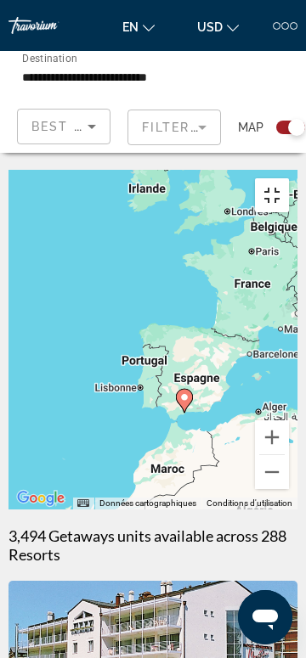
click at [281, 178] on button "Passer en plein écran" at bounding box center [272, 195] width 34 height 34
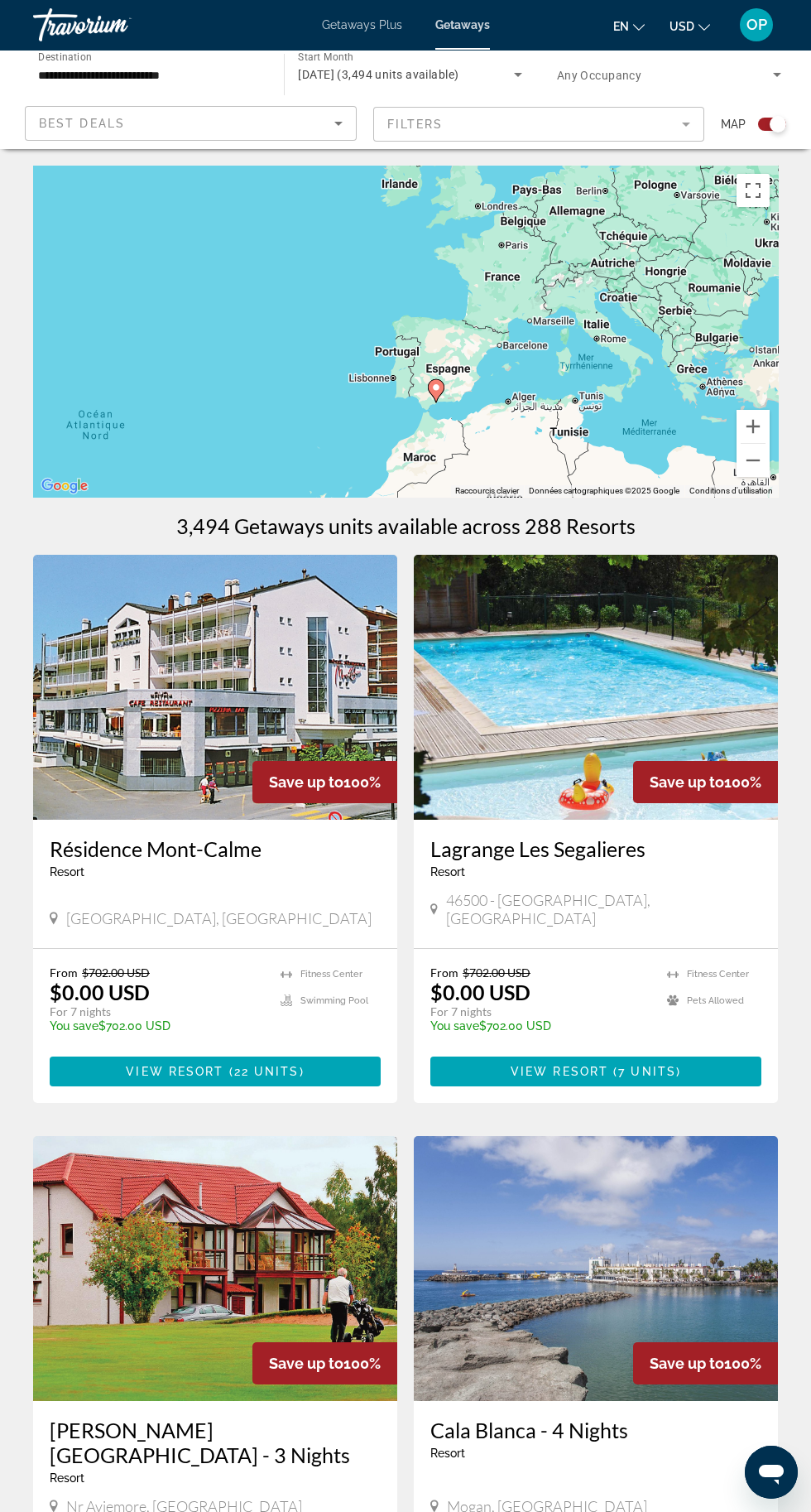
click at [197, 71] on input "**********" at bounding box center [150, 75] width 224 height 19
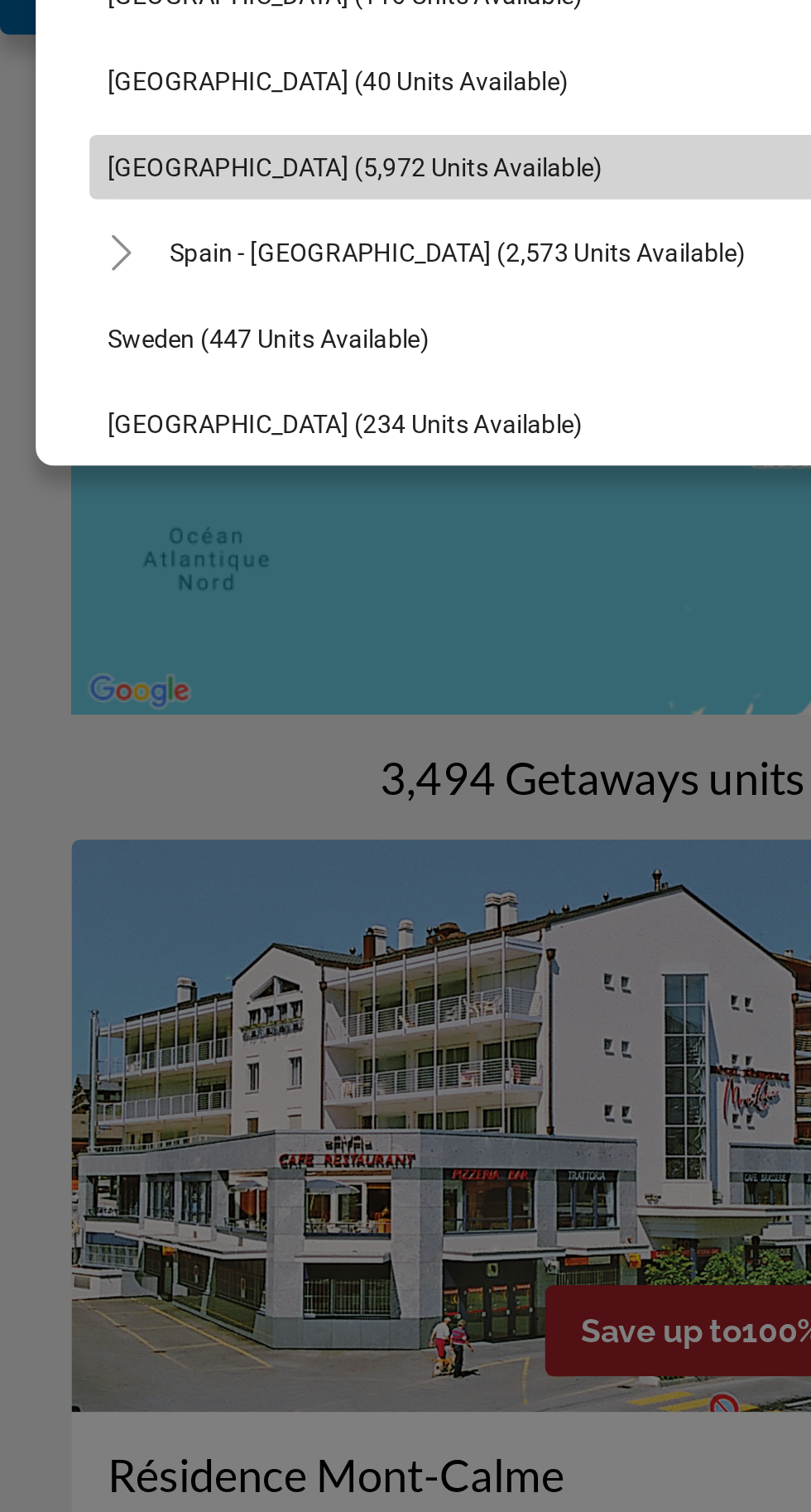
click at [180, 244] on span "Spain (5,972 units available)" at bounding box center [164, 244] width 229 height 14
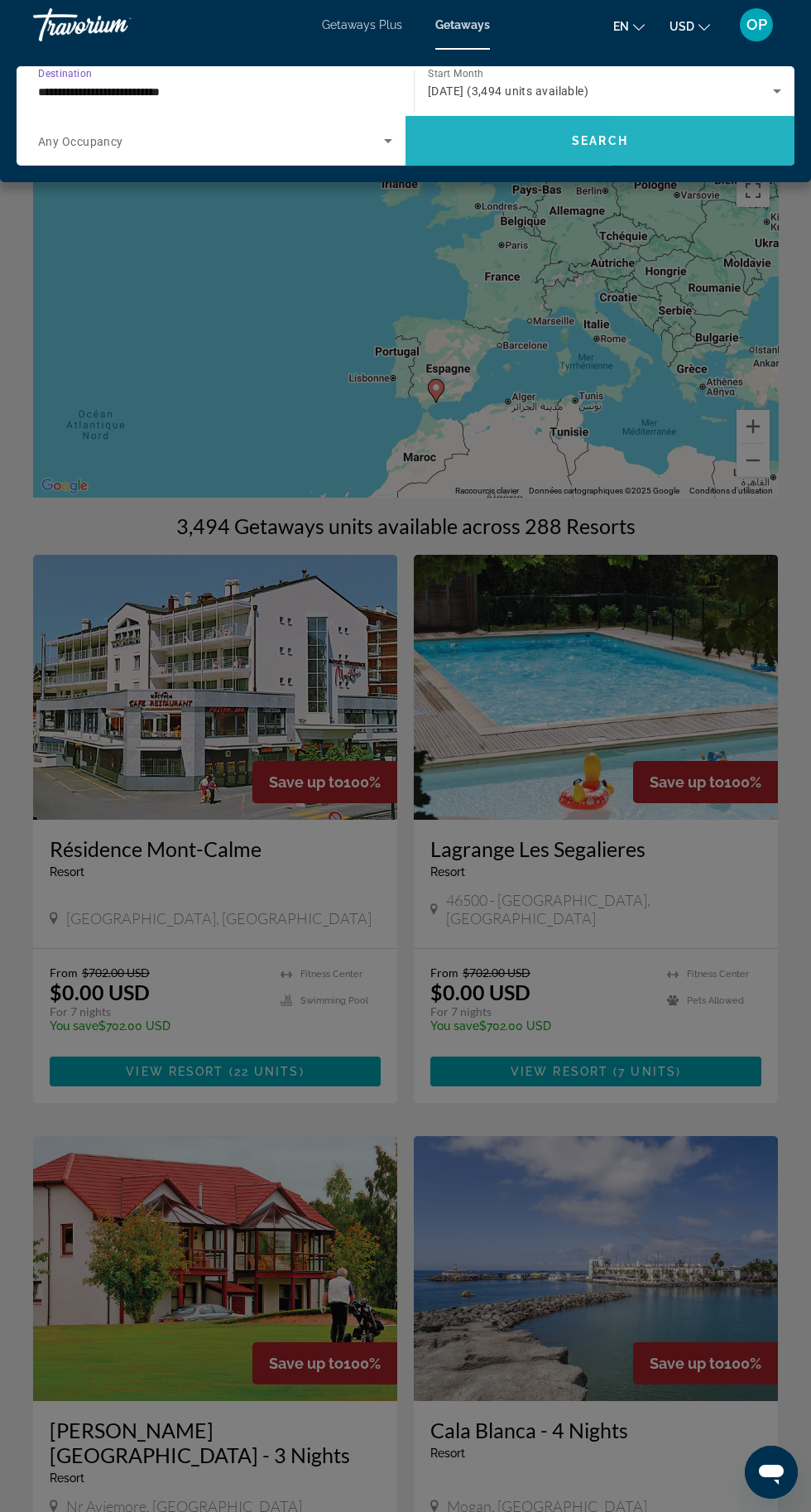
click at [670, 118] on span "Search widget" at bounding box center [599, 140] width 389 height 50
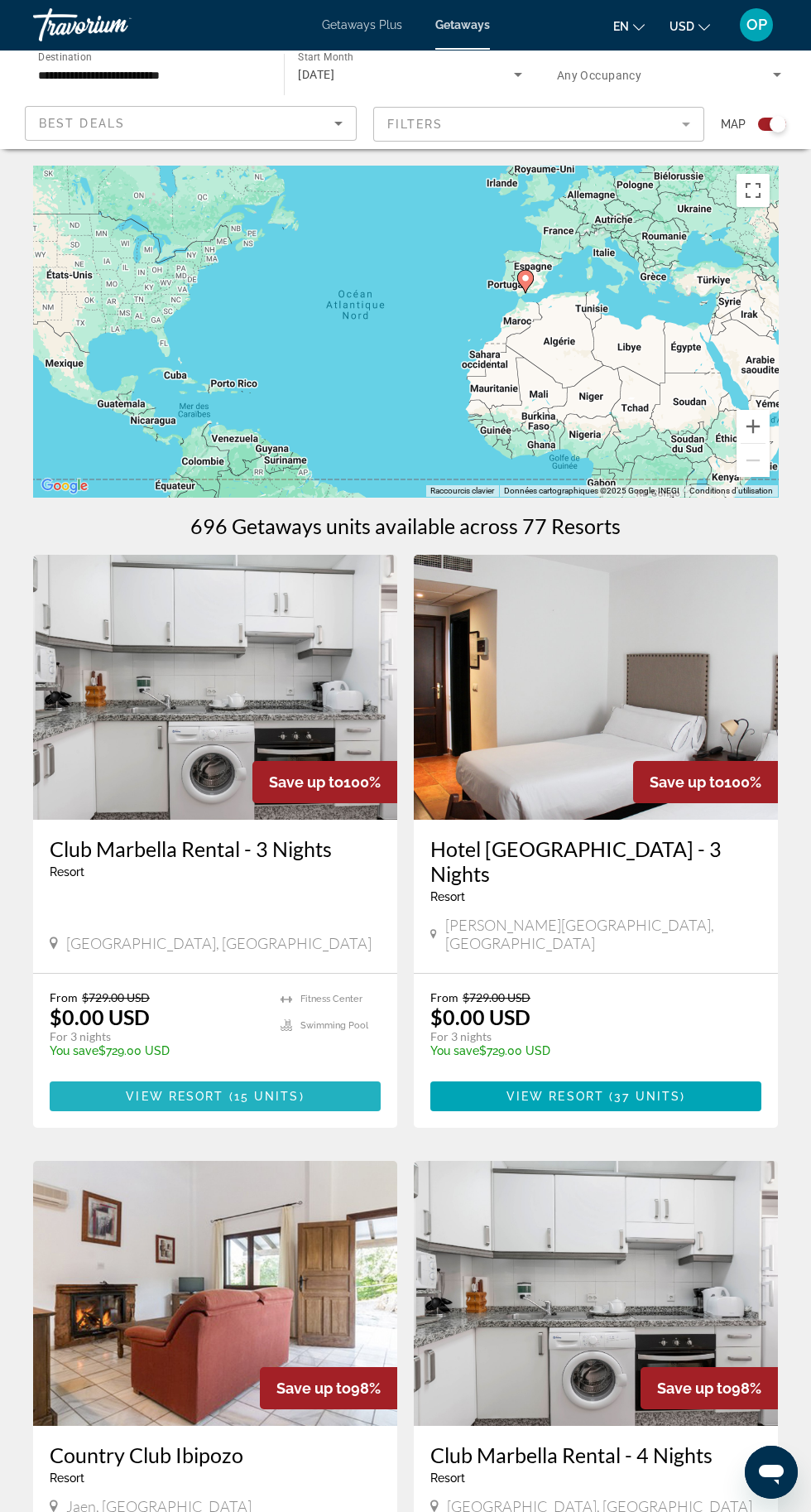
click at [311, 1076] on span "Main content" at bounding box center [215, 1096] width 331 height 40
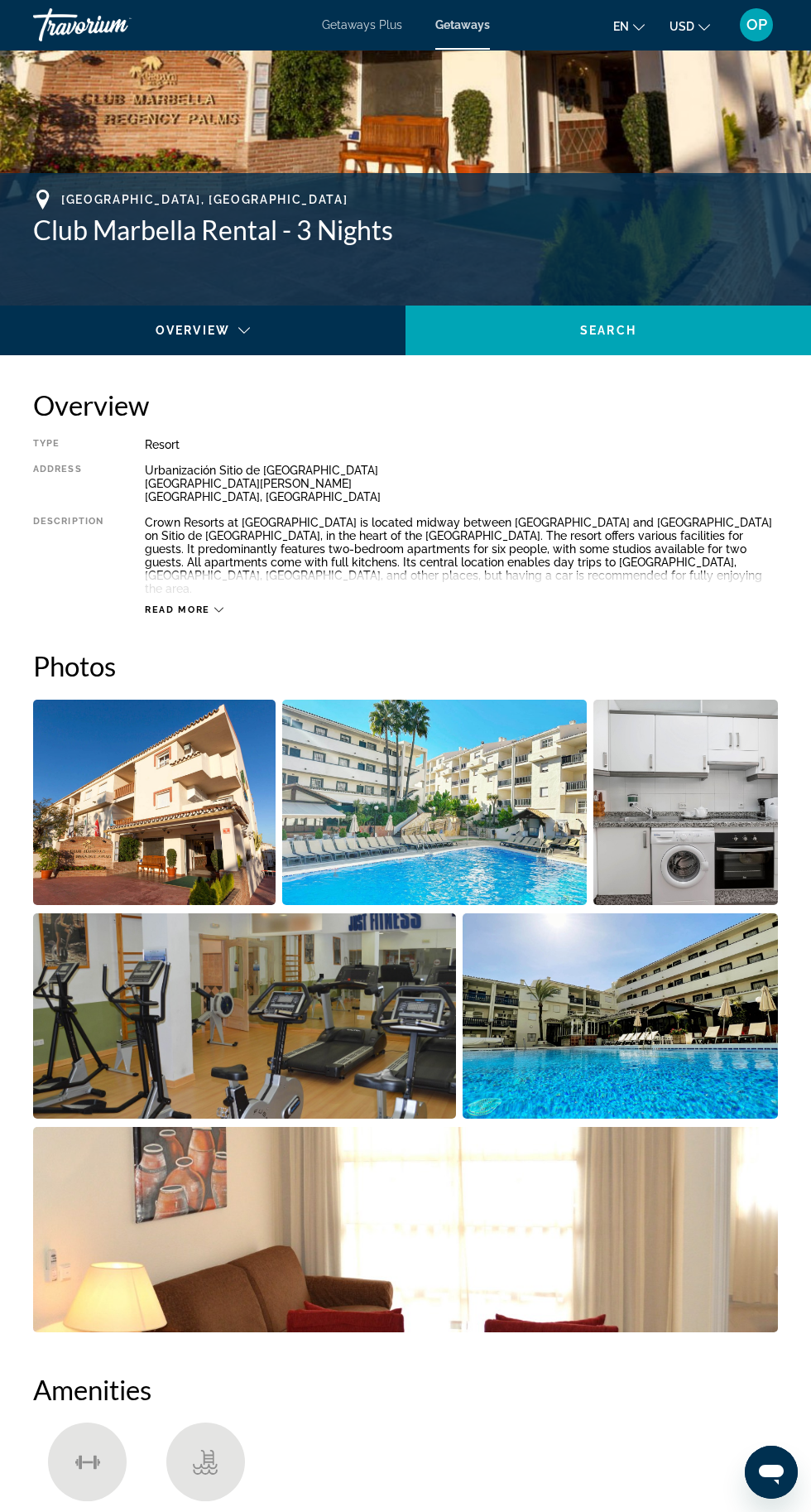
scroll to position [523, 0]
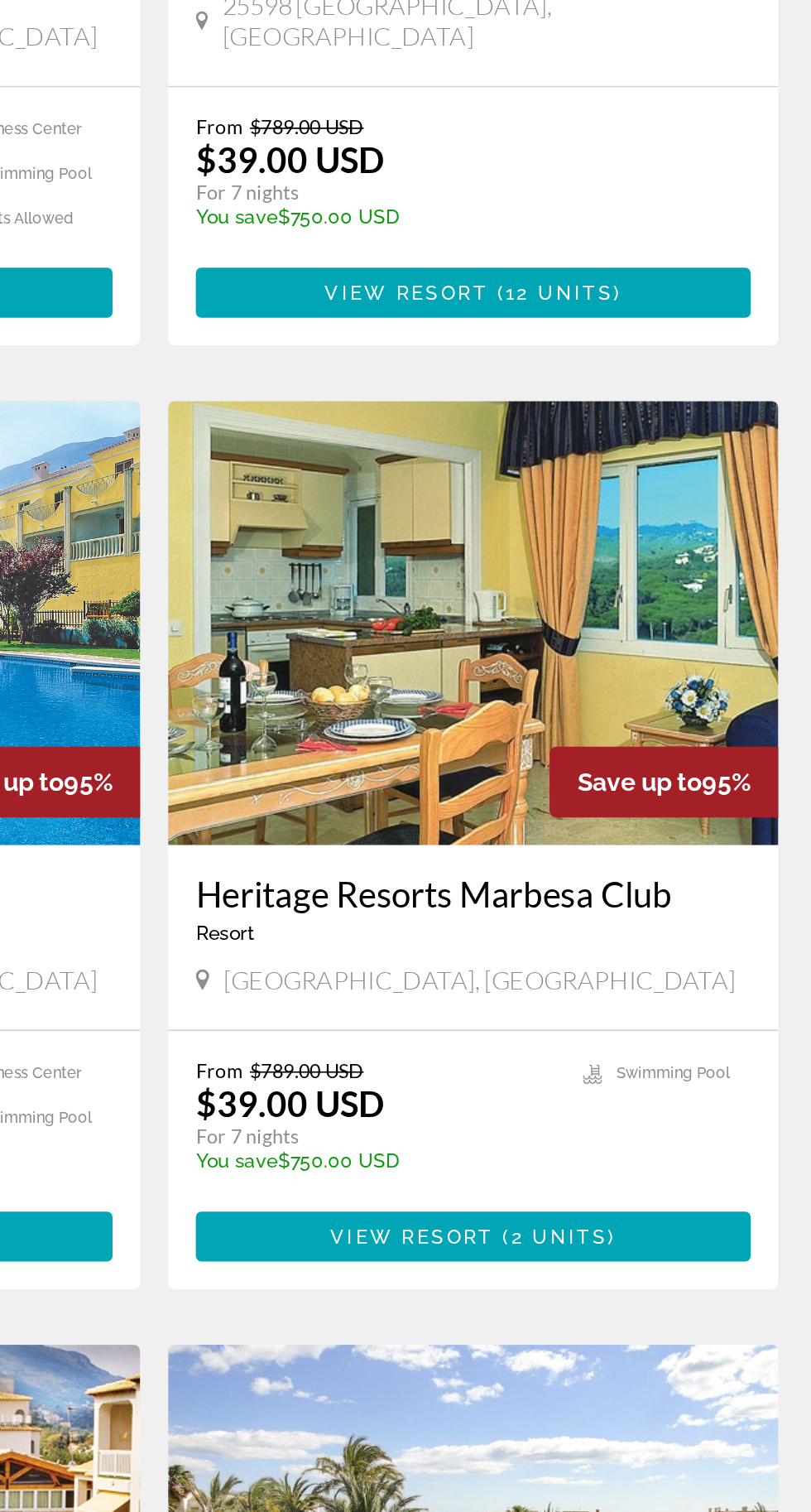
scroll to position [1905, 0]
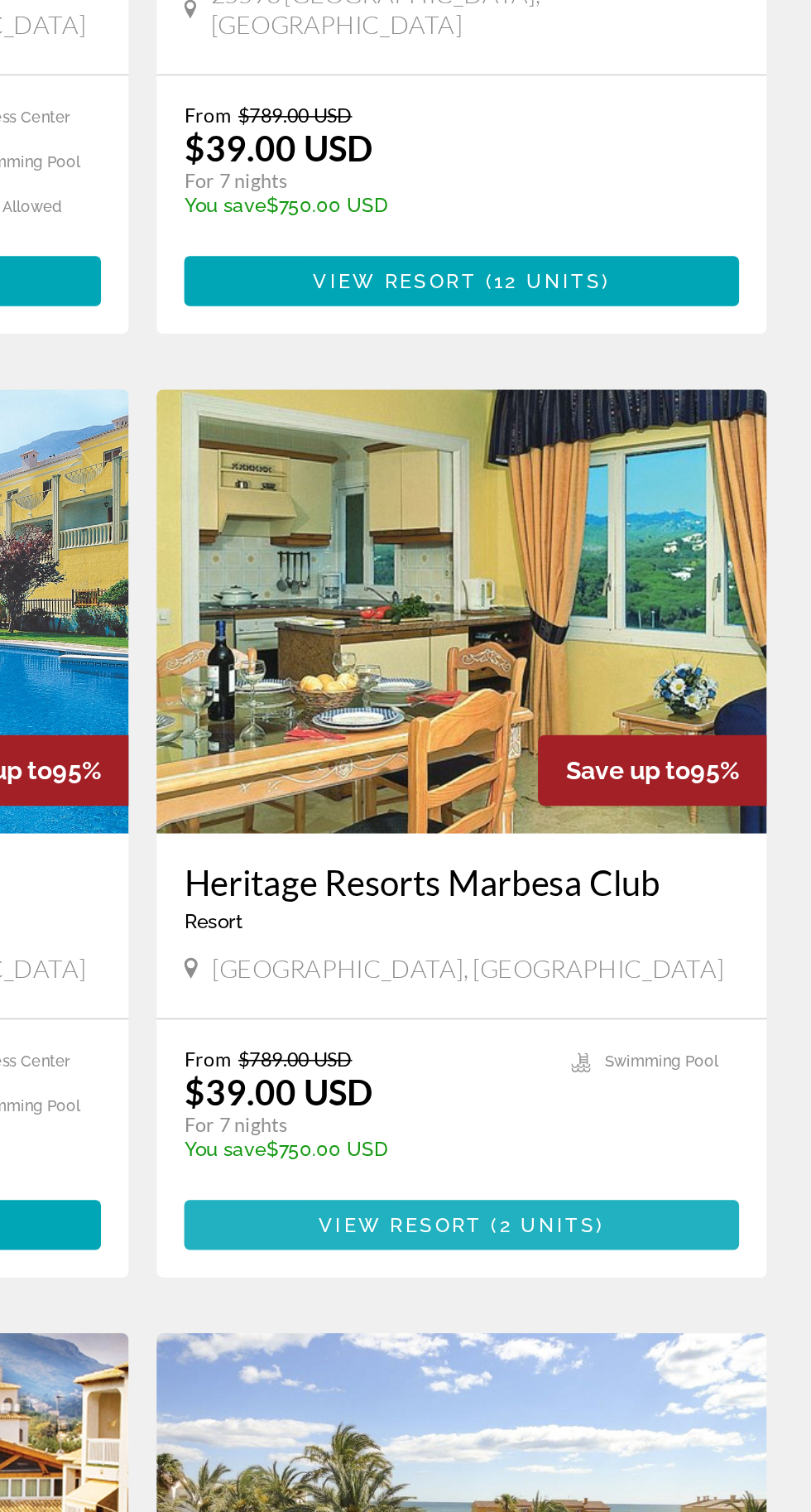
click at [661, 1124] on span "2 units" at bounding box center [646, 1131] width 58 height 14
